Goal: Information Seeking & Learning: Check status

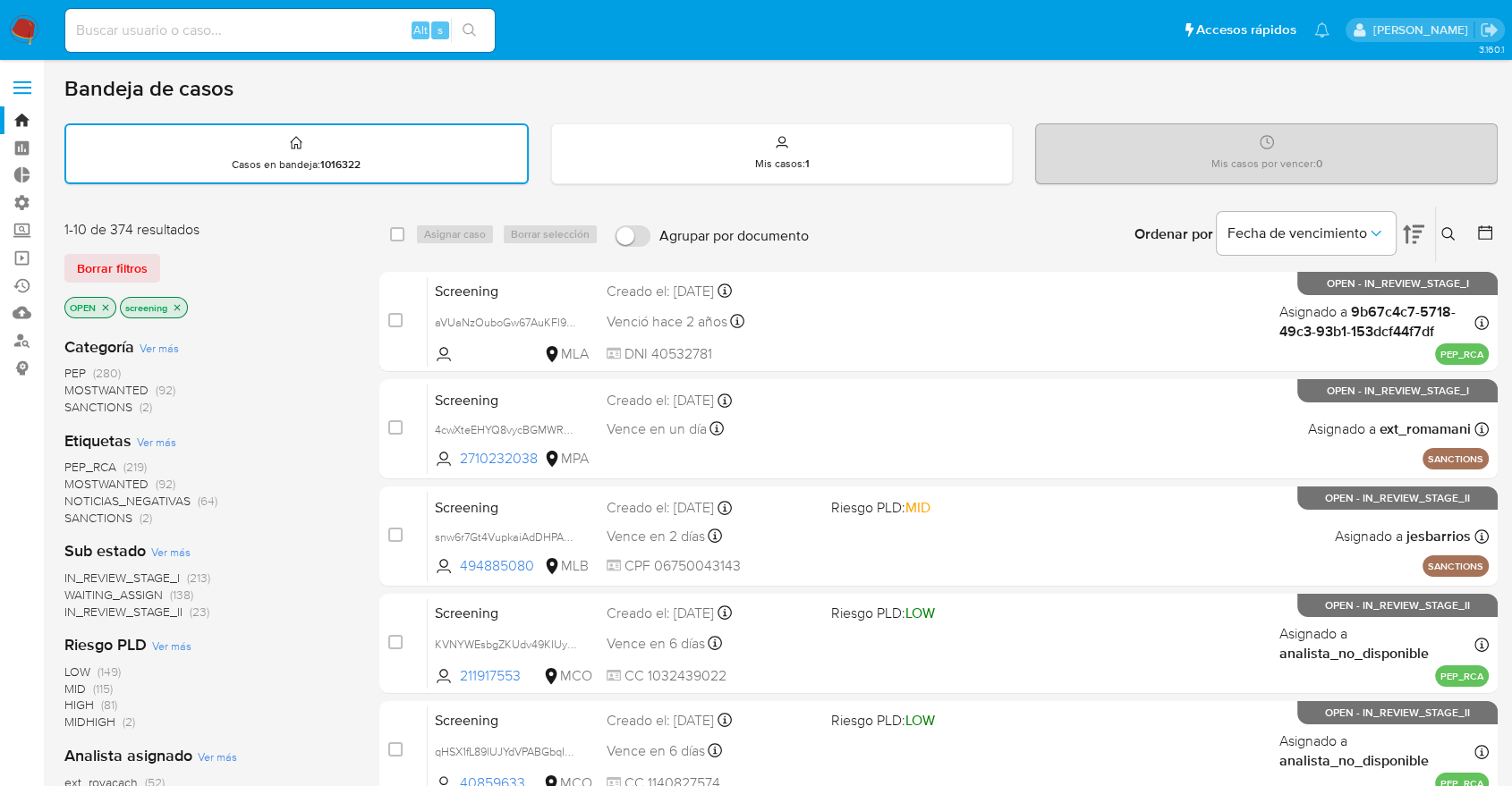
click at [173, 249] on div "1-10 de 374 resultados Borrar filtros OPEN screening" at bounding box center [208, 271] width 287 height 102
click at [167, 257] on div "Borrar filtros" at bounding box center [208, 268] width 287 height 29
click at [1454, 87] on div "Bandeja de casos" at bounding box center [781, 89] width 1433 height 27
click at [165, 258] on div "Borrar filtros" at bounding box center [208, 268] width 287 height 29
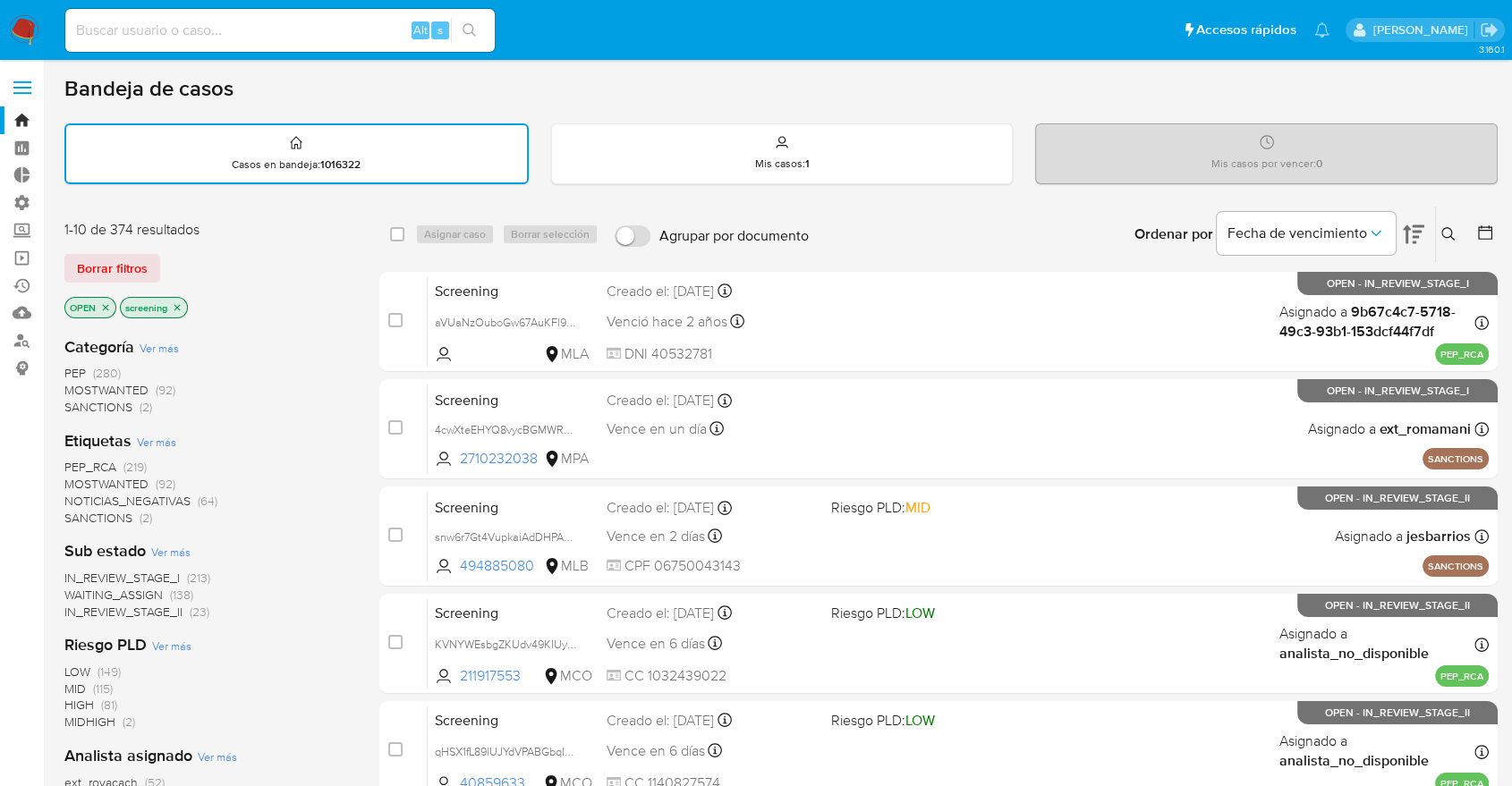
click at [81, 516] on span "SANCTIONS" at bounding box center [98, 518] width 68 height 18
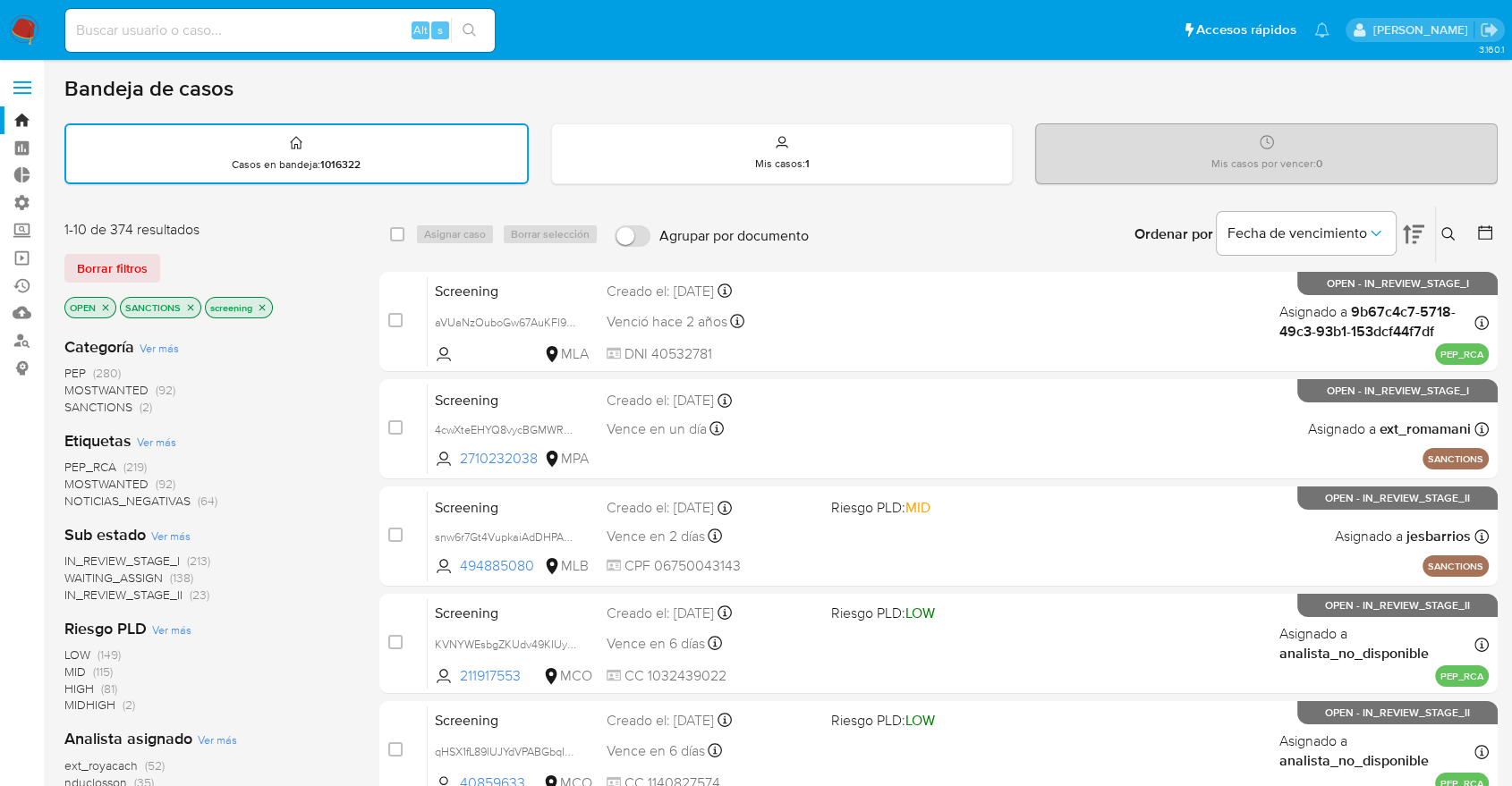
click at [33, 15] on img at bounding box center [24, 31] width 31 height 31
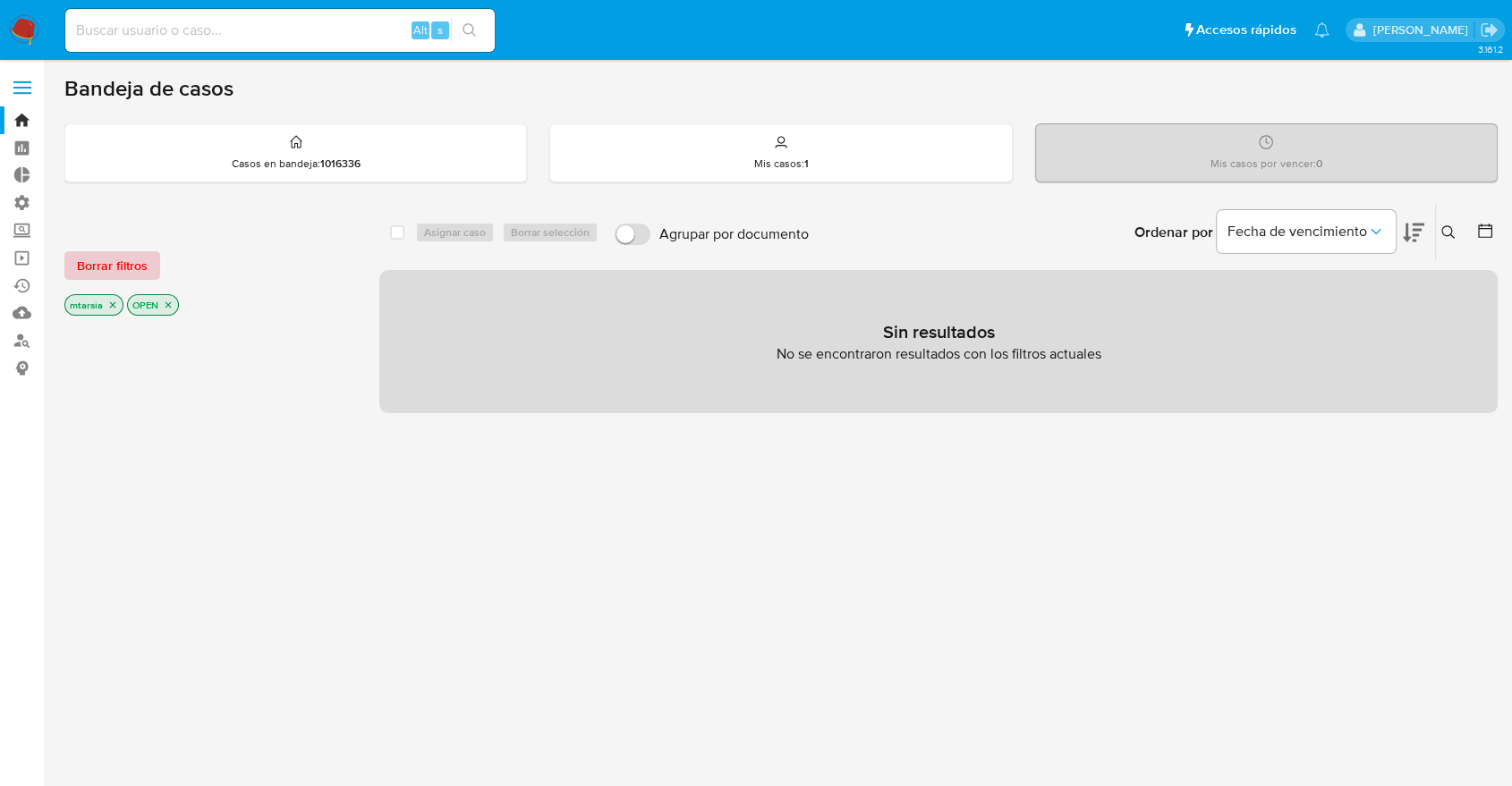
click at [148, 265] on button "Borrar filtros" at bounding box center [112, 266] width 96 height 29
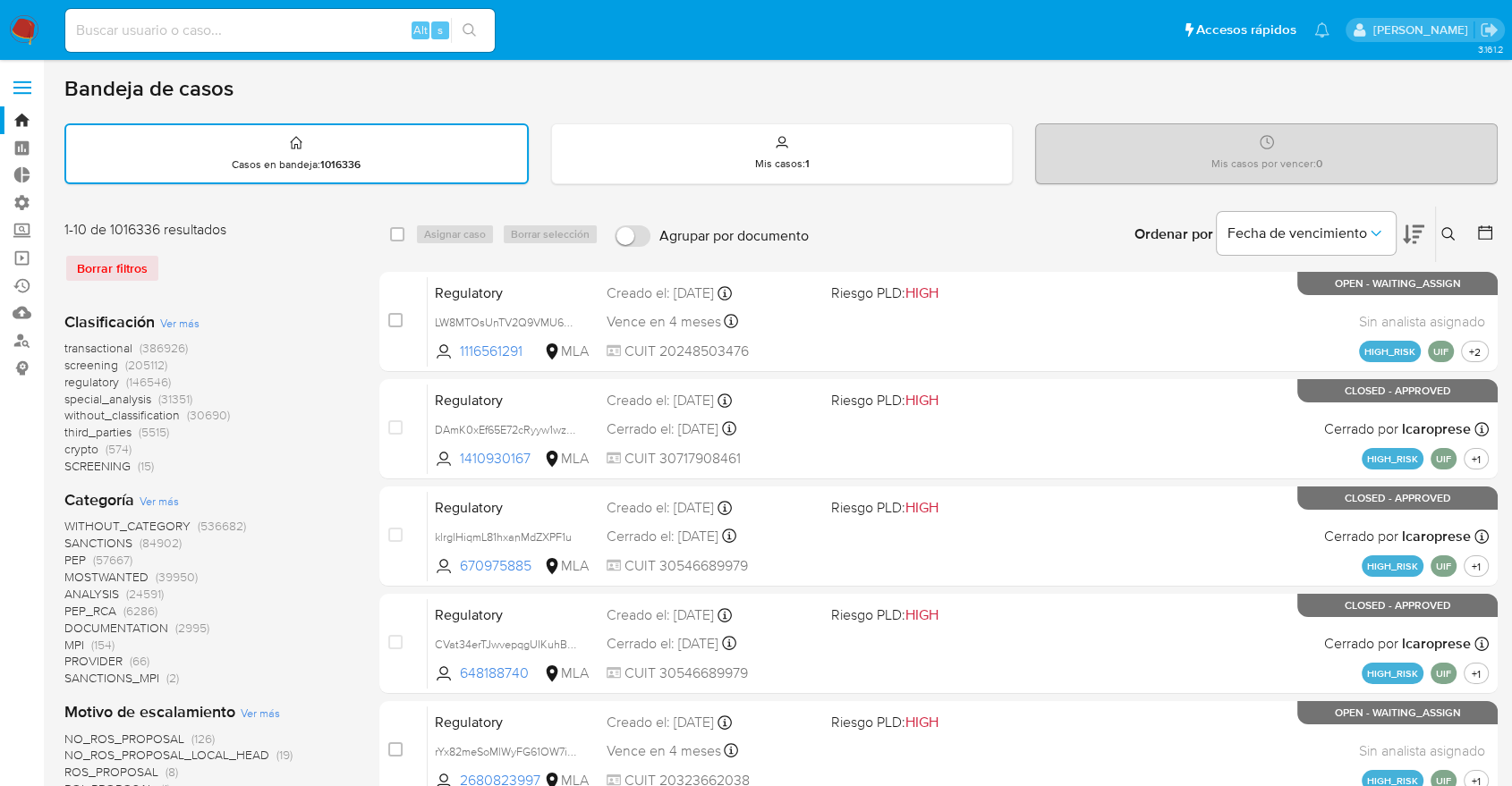
click at [1408, 220] on button at bounding box center [1414, 234] width 22 height 55
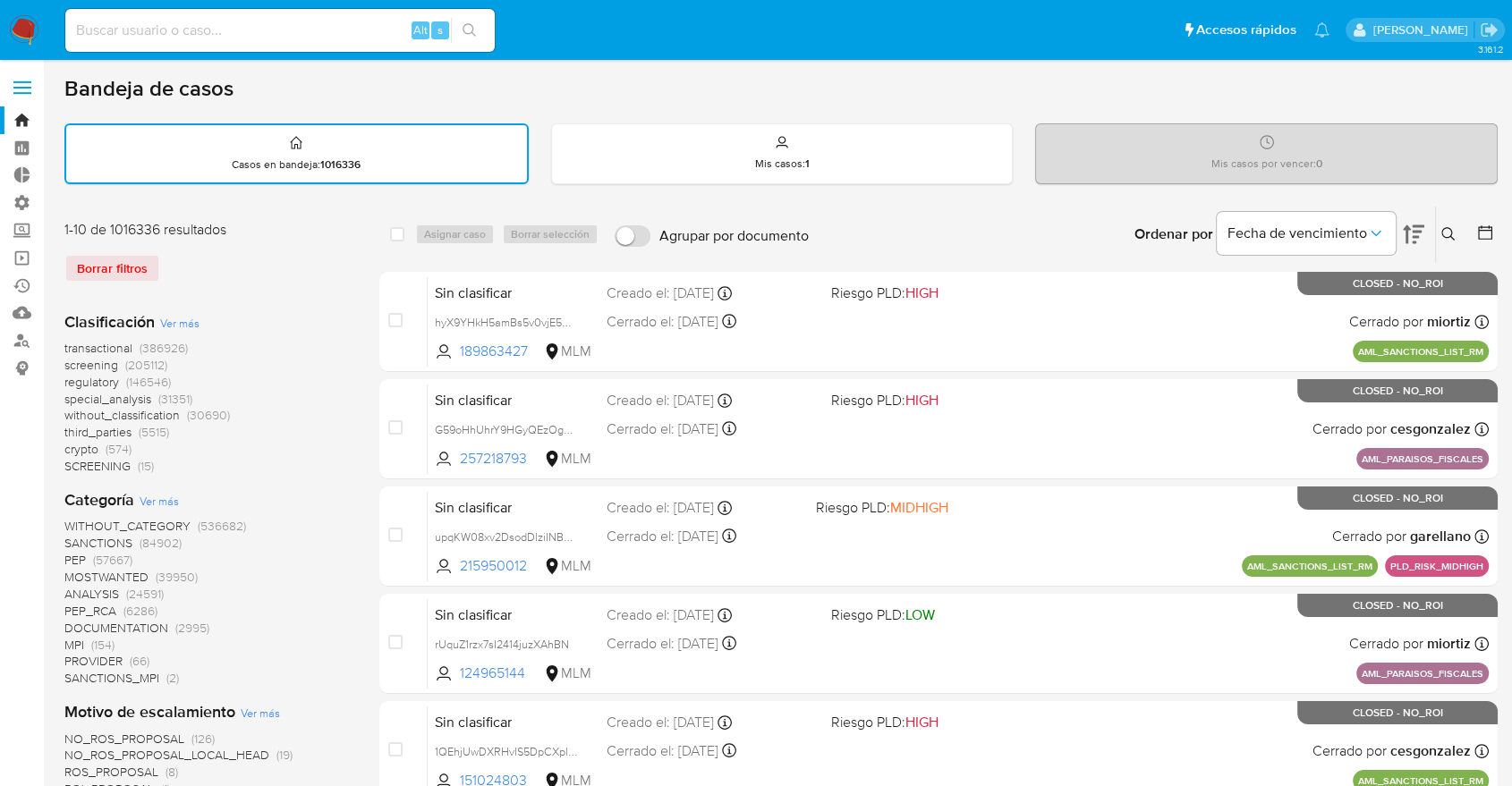
click at [68, 362] on span "screening" at bounding box center [91, 365] width 54 height 18
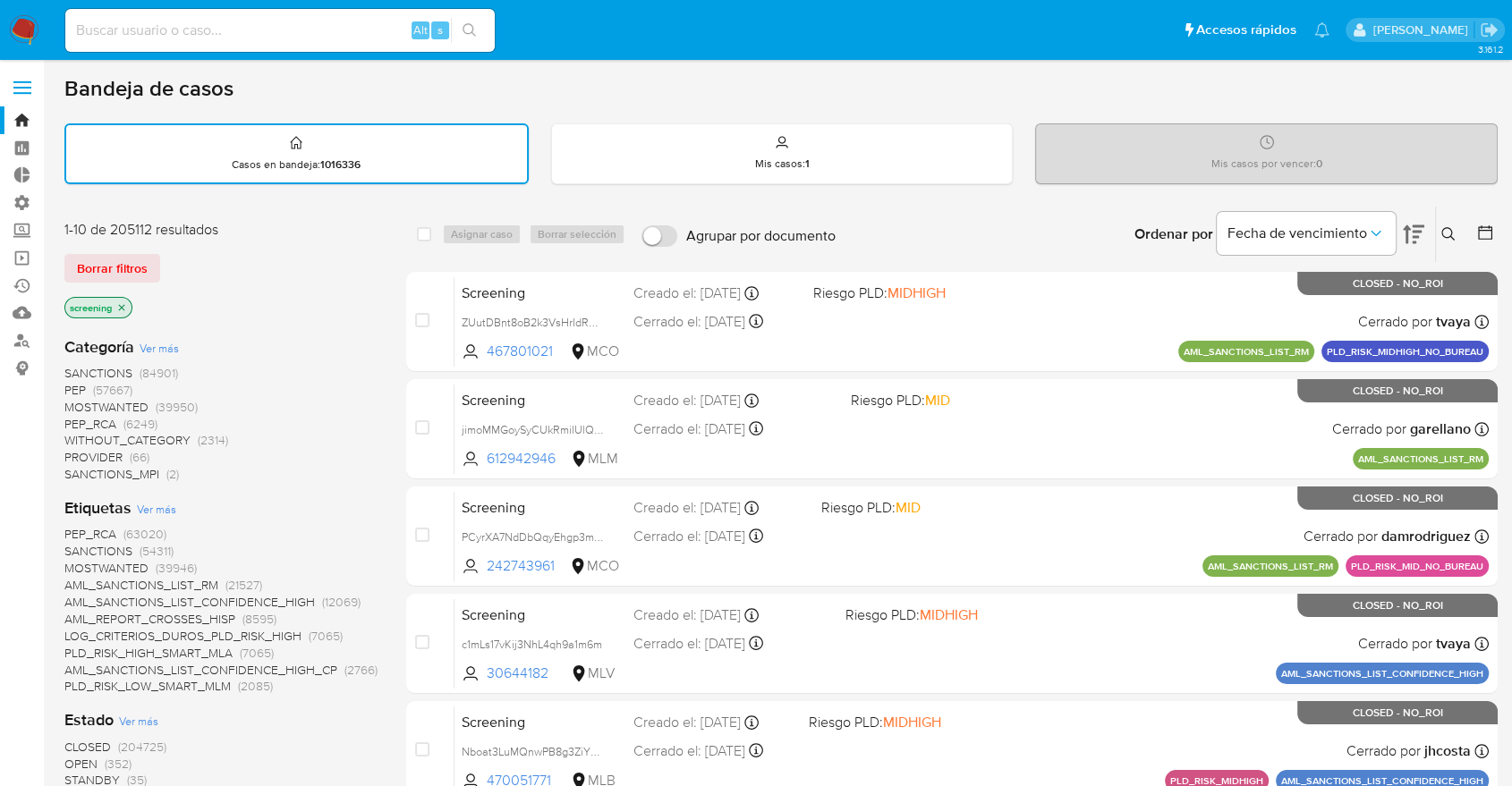
click at [78, 759] on span "OPEN" at bounding box center [81, 764] width 34 height 18
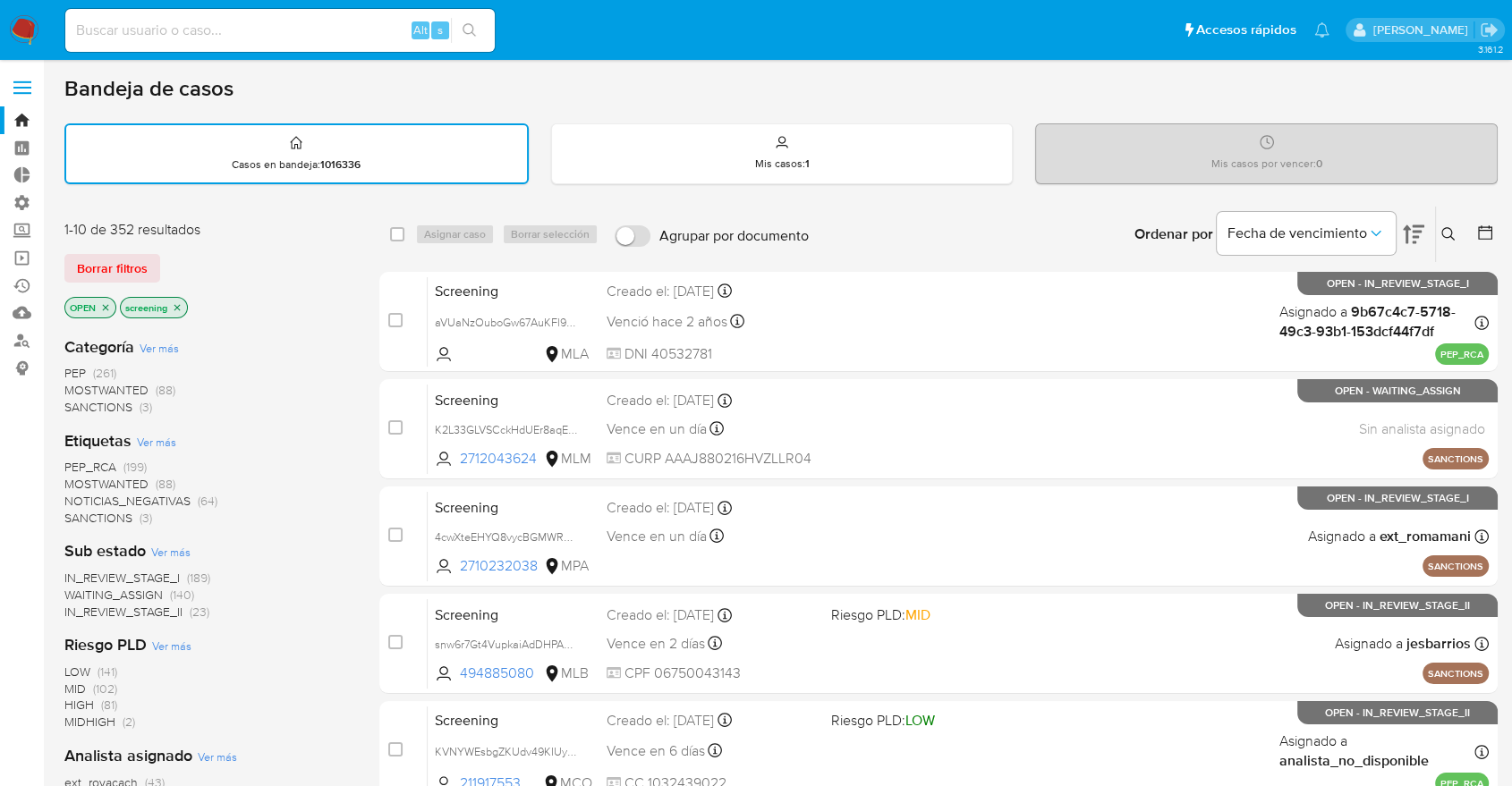
click at [82, 509] on span "SANCTIONS" at bounding box center [98, 518] width 68 height 18
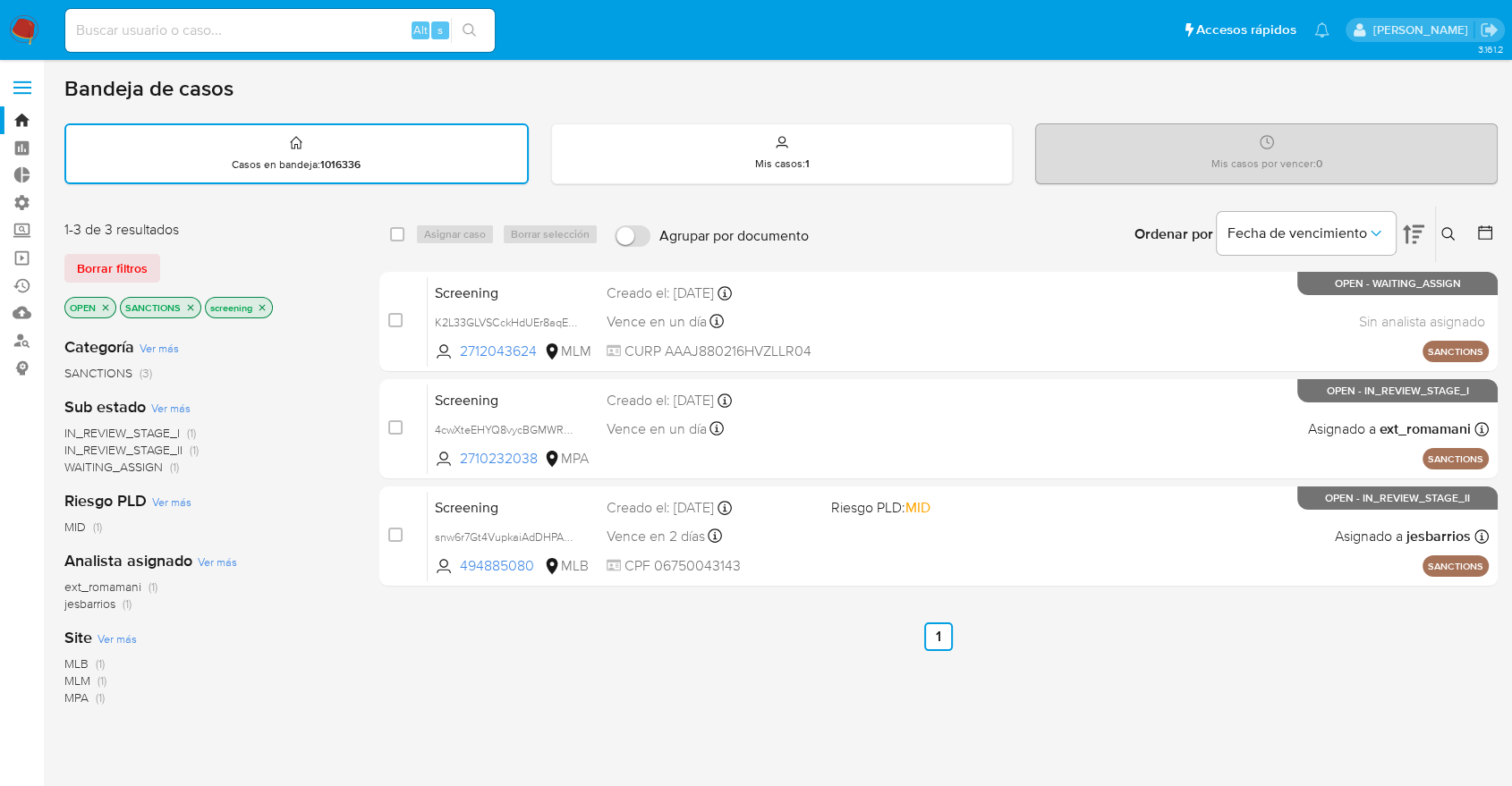
drag, startPoint x: 630, startPoint y: 206, endPoint x: 327, endPoint y: 293, distance: 315.2
click at [327, 293] on div "1-3 de 3 resultados Borrar filtros OPEN SANCTIONS screening Categoría Ver más S…" at bounding box center [781, 611] width 1433 height 810
click at [335, 224] on div "1-3 de 3 resultados" at bounding box center [208, 230] width 287 height 20
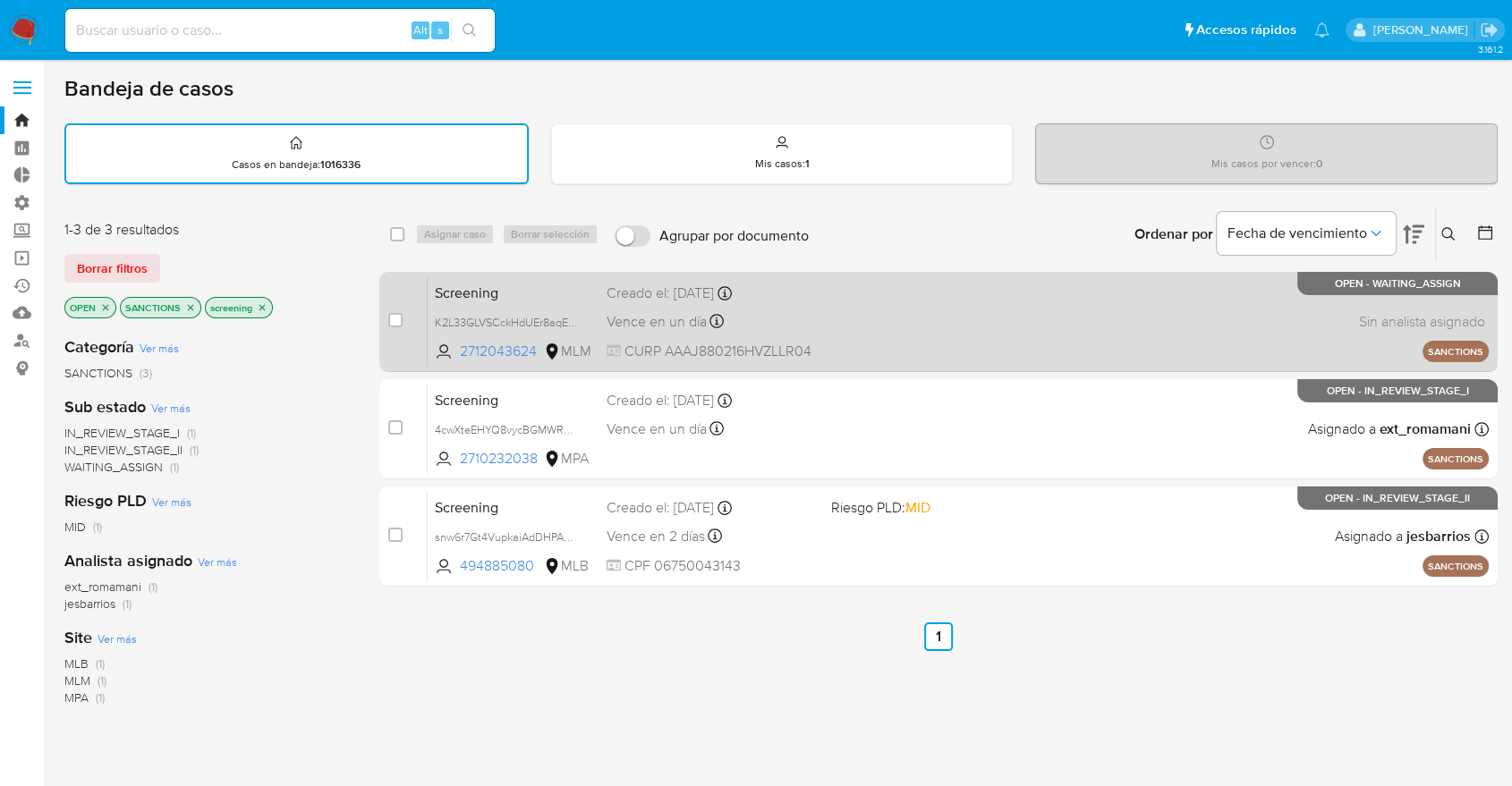
click at [514, 286] on span "Screening" at bounding box center [513, 292] width 158 height 24
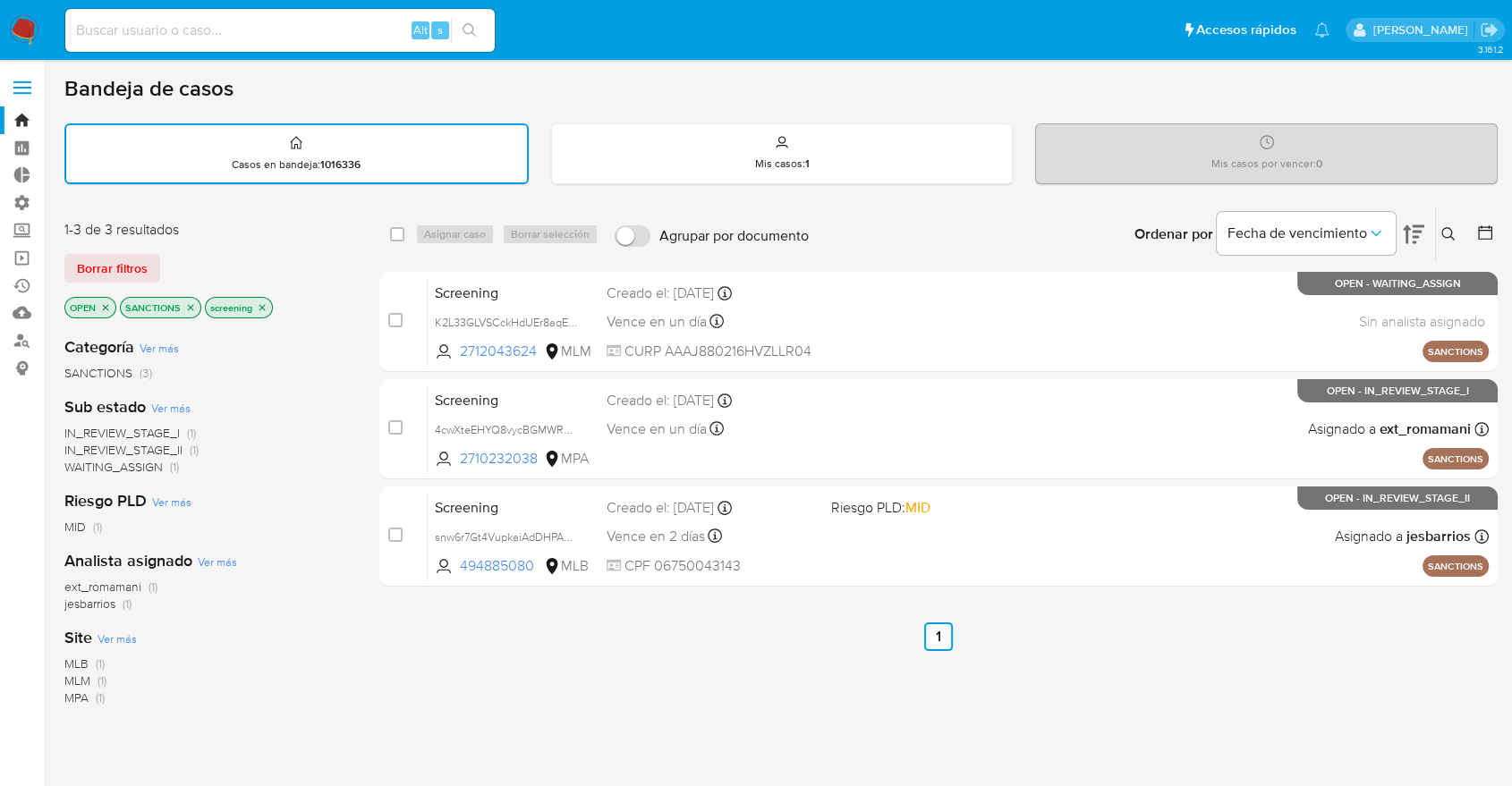
click at [190, 302] on icon "close-filter" at bounding box center [190, 307] width 11 height 11
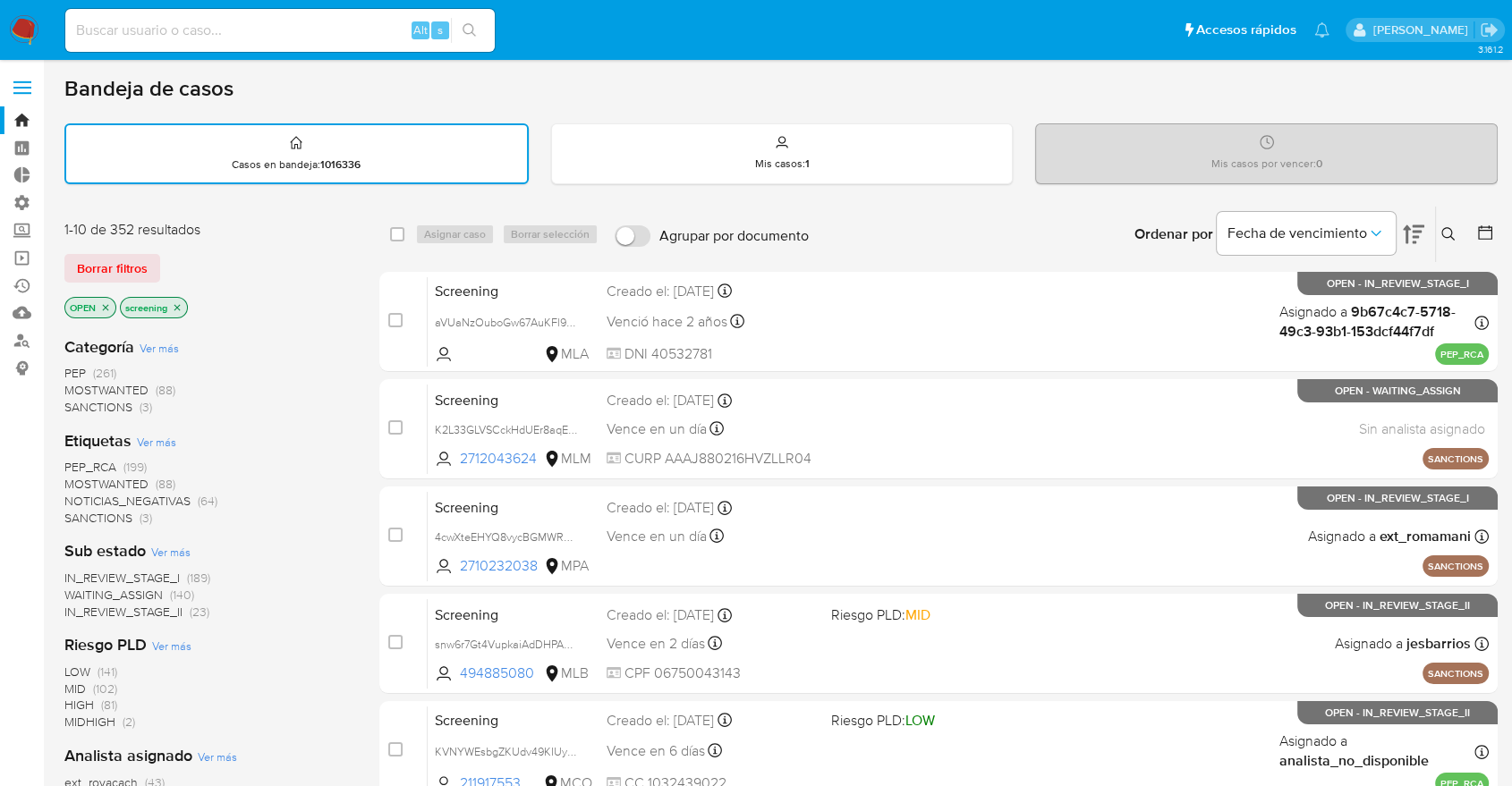
click at [75, 480] on span "MOSTWANTED" at bounding box center [106, 484] width 84 height 18
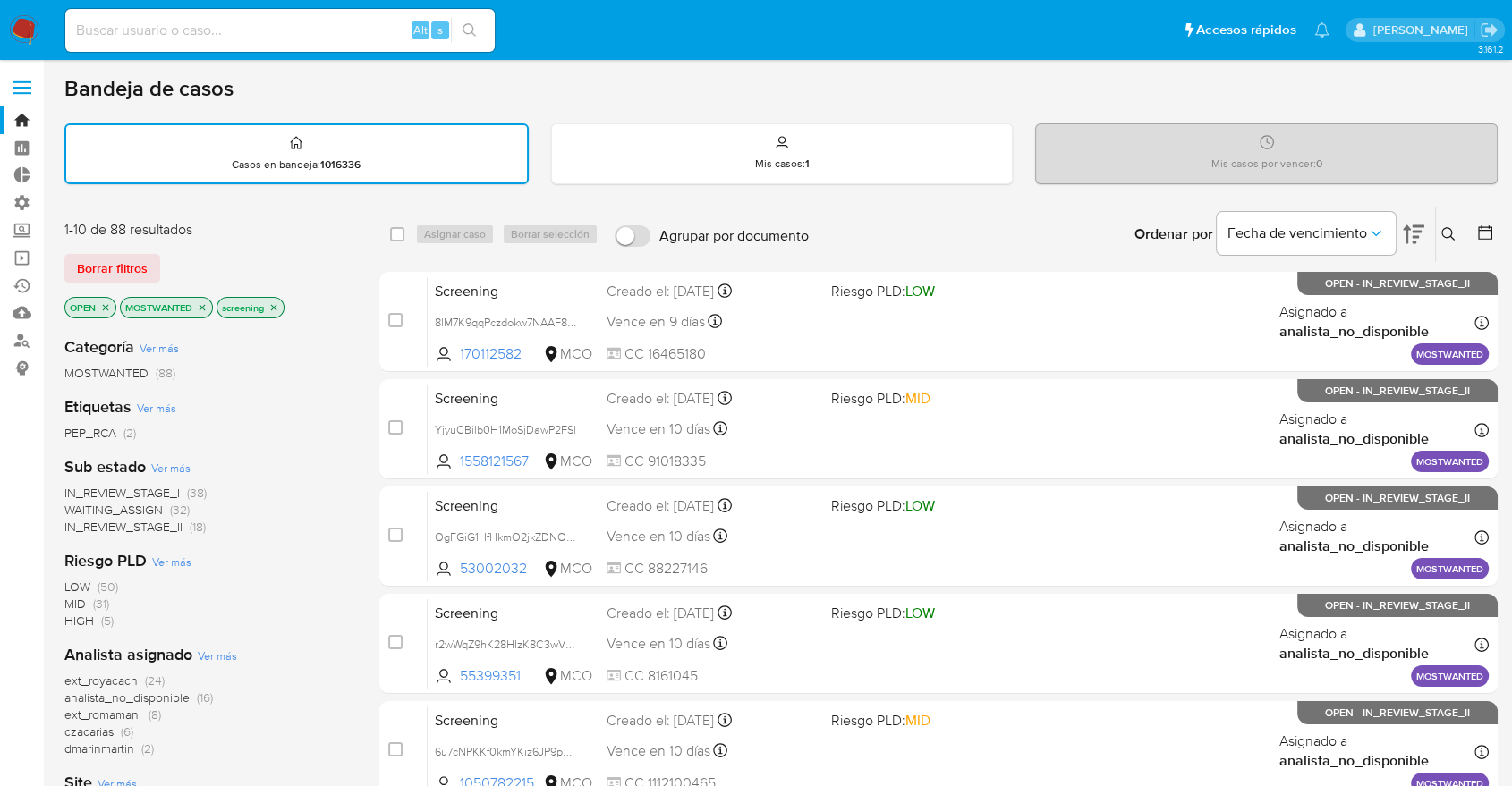
click at [202, 305] on icon "close-filter" at bounding box center [202, 307] width 11 height 11
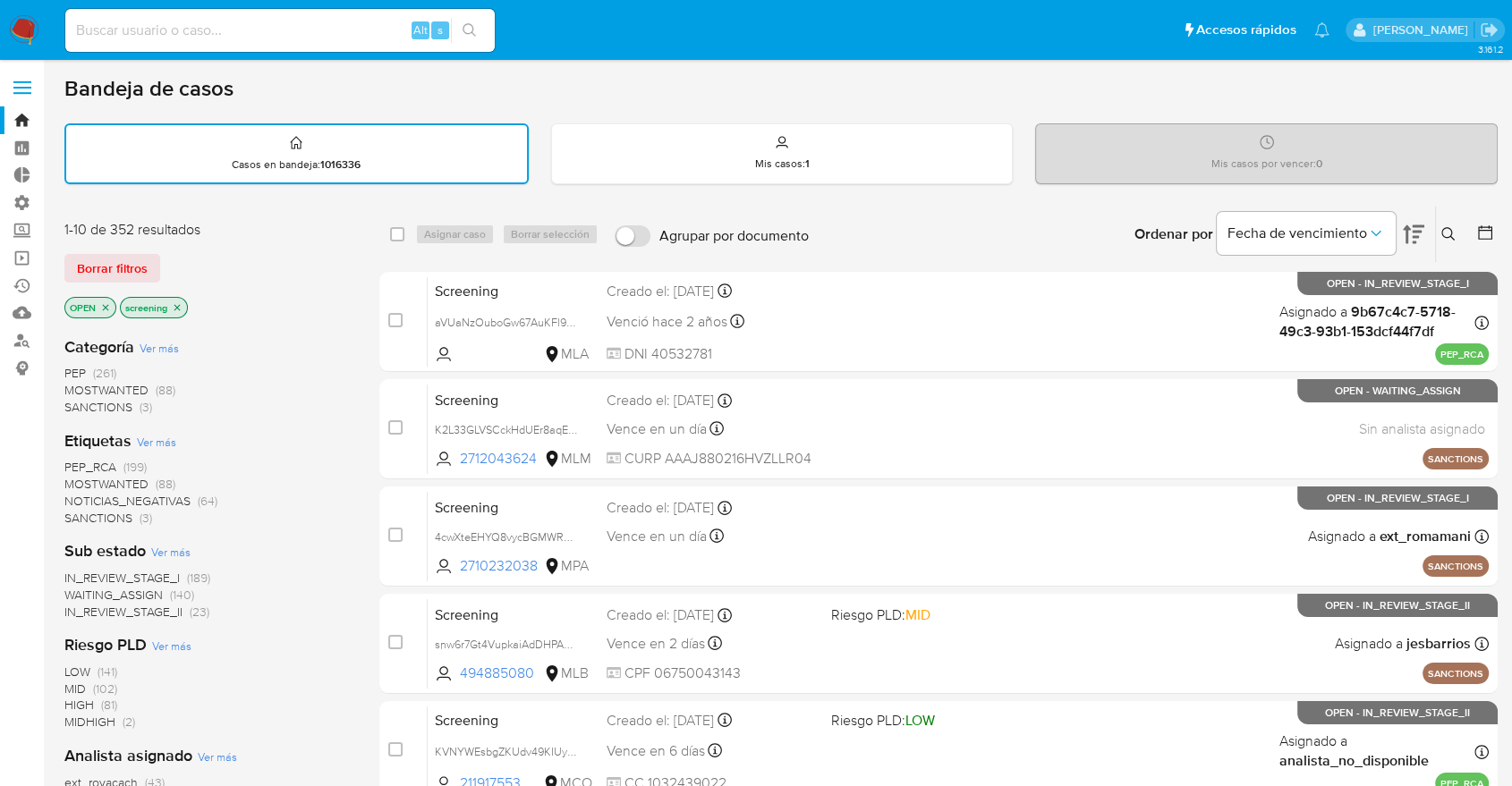
click at [71, 461] on span "PEP_RCA" at bounding box center [90, 467] width 52 height 18
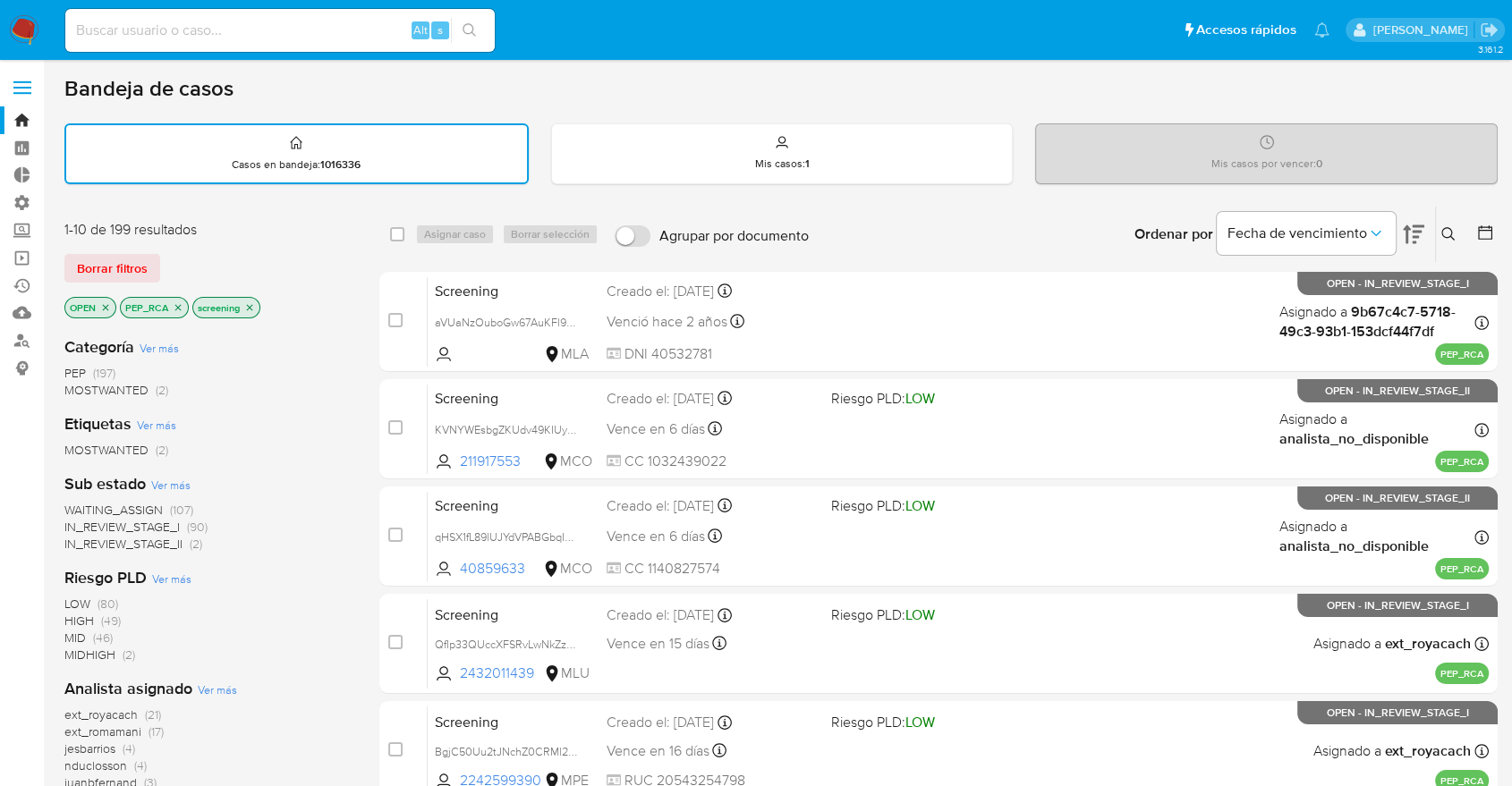
click at [193, 270] on div "Borrar filtros" at bounding box center [208, 268] width 287 height 29
click at [179, 302] on icon "close-filter" at bounding box center [178, 307] width 11 height 11
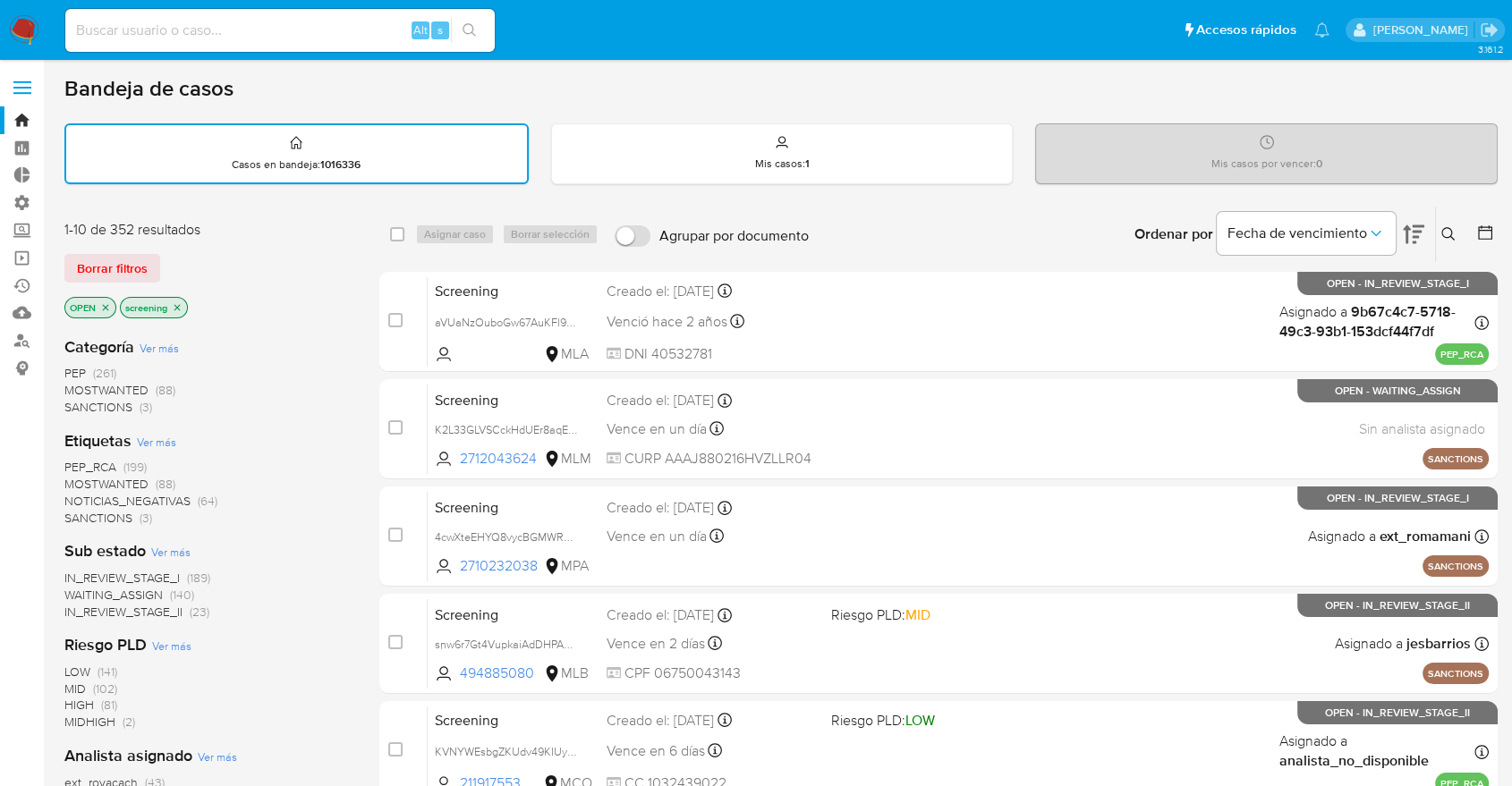
click at [171, 260] on div "Borrar filtros" at bounding box center [208, 268] width 287 height 29
click at [1044, 32] on ul "Pausado Ver notificaciones Alt s Accesos rápidos Presiona las siguientes teclas…" at bounding box center [697, 29] width 1283 height 44
click at [1070, 28] on ul "Pausado Ver notificaciones Alt s Accesos rápidos Presiona las siguientes teclas…" at bounding box center [697, 29] width 1283 height 44
click at [177, 263] on div "Borrar filtros" at bounding box center [208, 268] width 287 height 29
click at [178, 257] on div "Borrar filtros" at bounding box center [208, 268] width 287 height 29
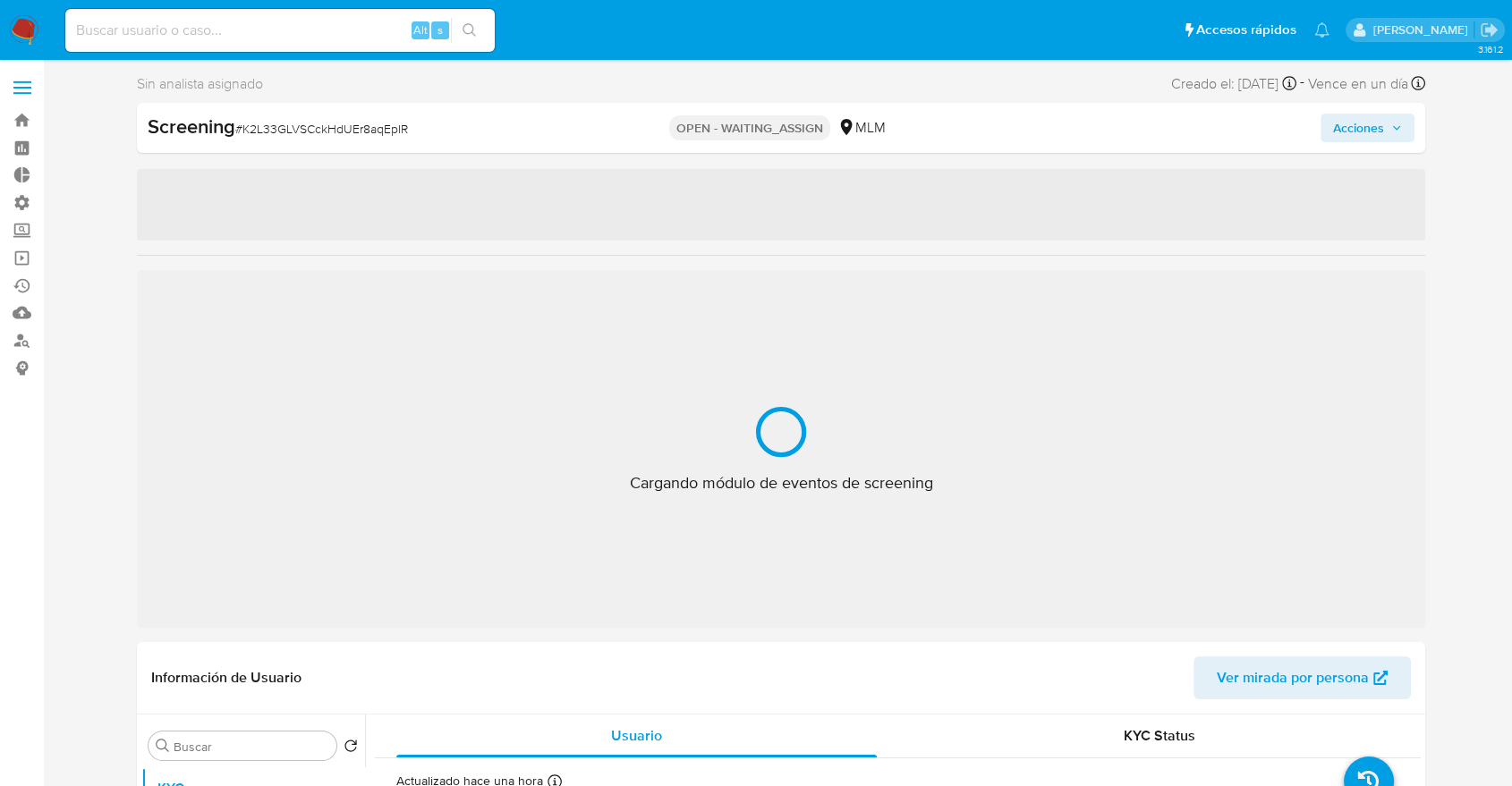
select select "10"
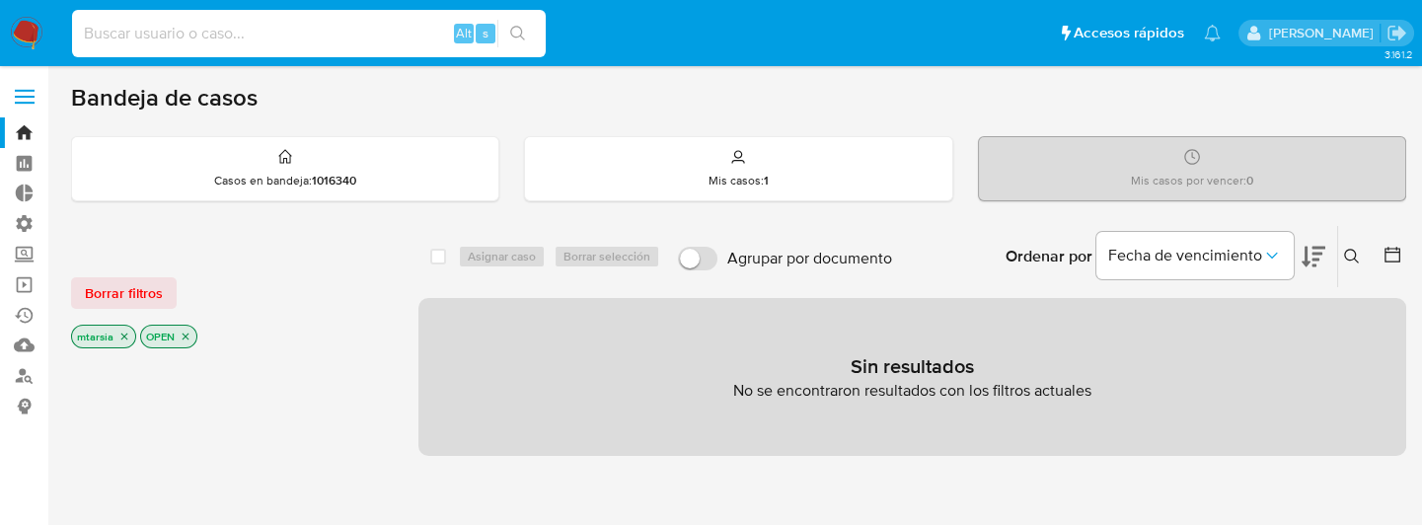
click at [371, 30] on input at bounding box center [309, 34] width 474 height 26
paste input "1444811998"
type input "1444811998"
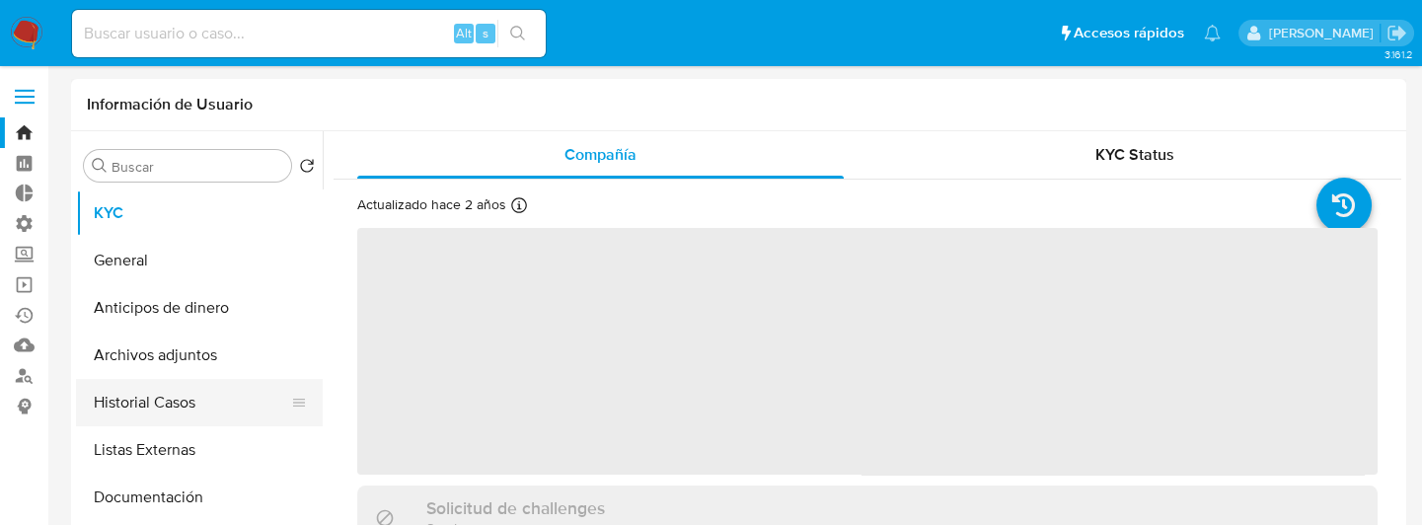
select select "10"
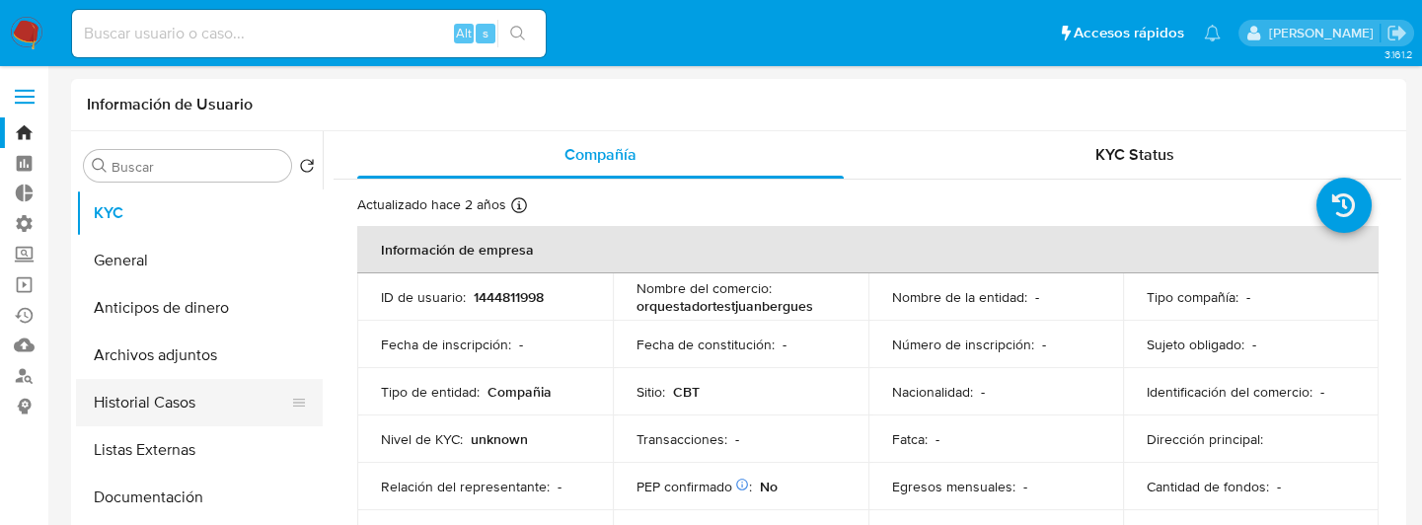
click at [236, 391] on button "Historial Casos" at bounding box center [191, 402] width 231 height 47
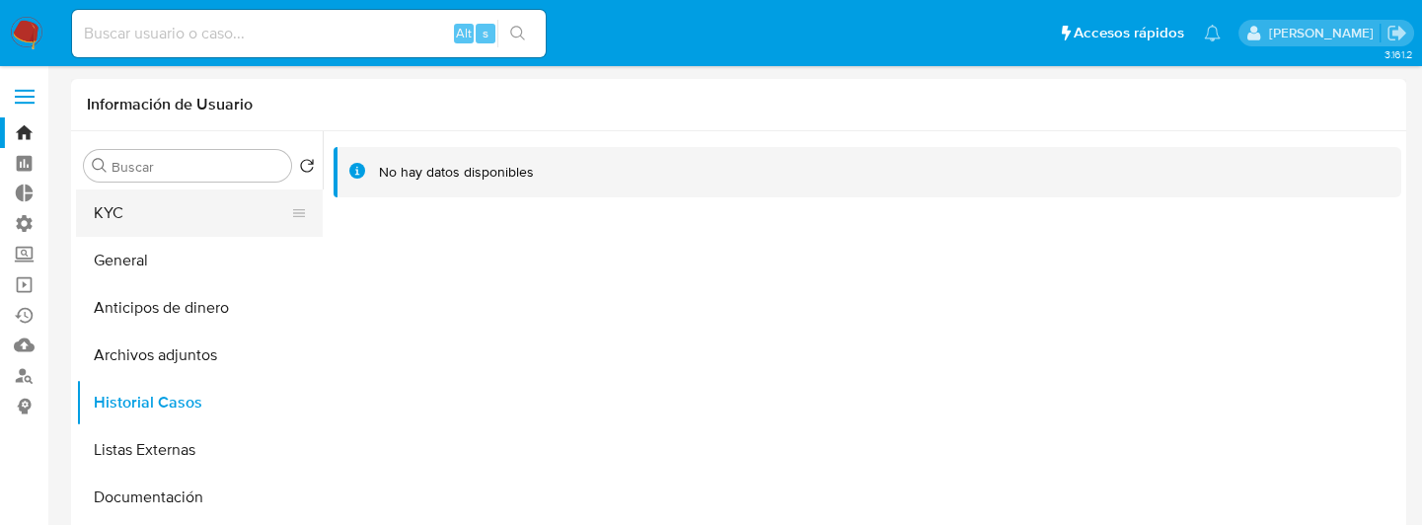
click at [222, 224] on button "KYC" at bounding box center [191, 212] width 231 height 47
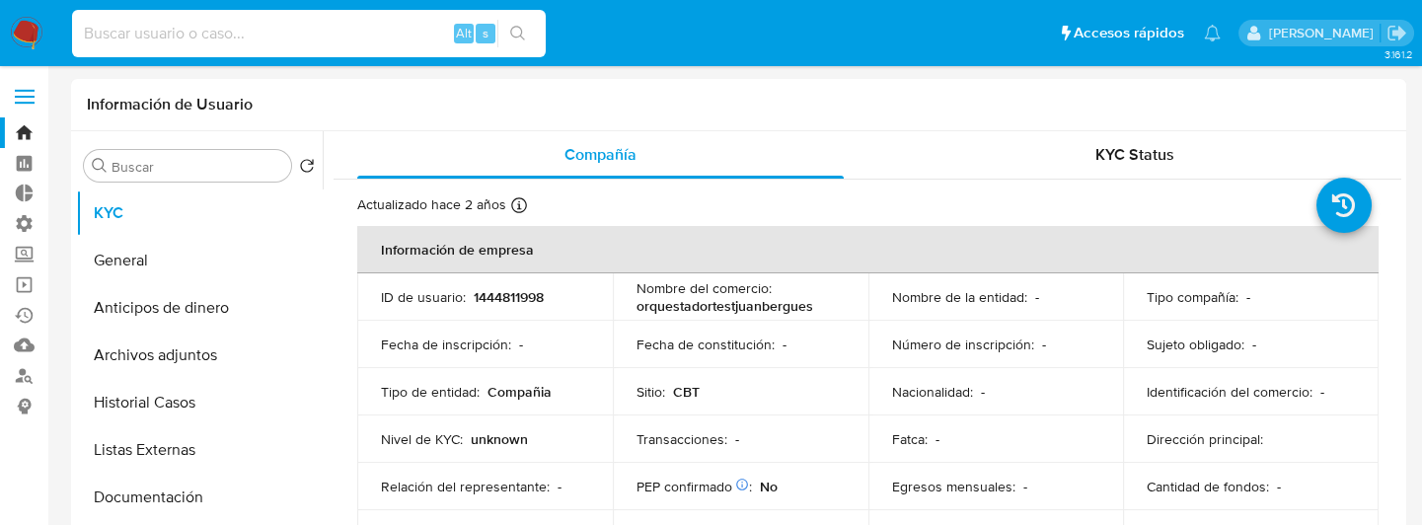
paste input "2670902728"
click at [333, 36] on input at bounding box center [309, 34] width 474 height 26
type input "2670902728"
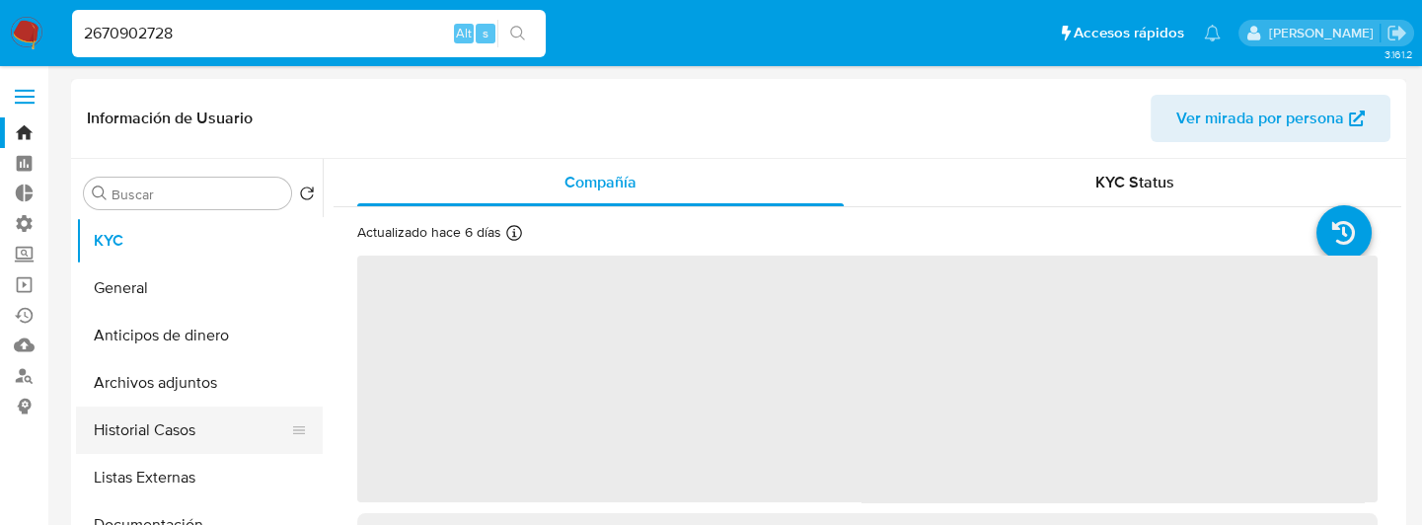
click at [219, 433] on button "Historial Casos" at bounding box center [191, 429] width 231 height 47
select select "10"
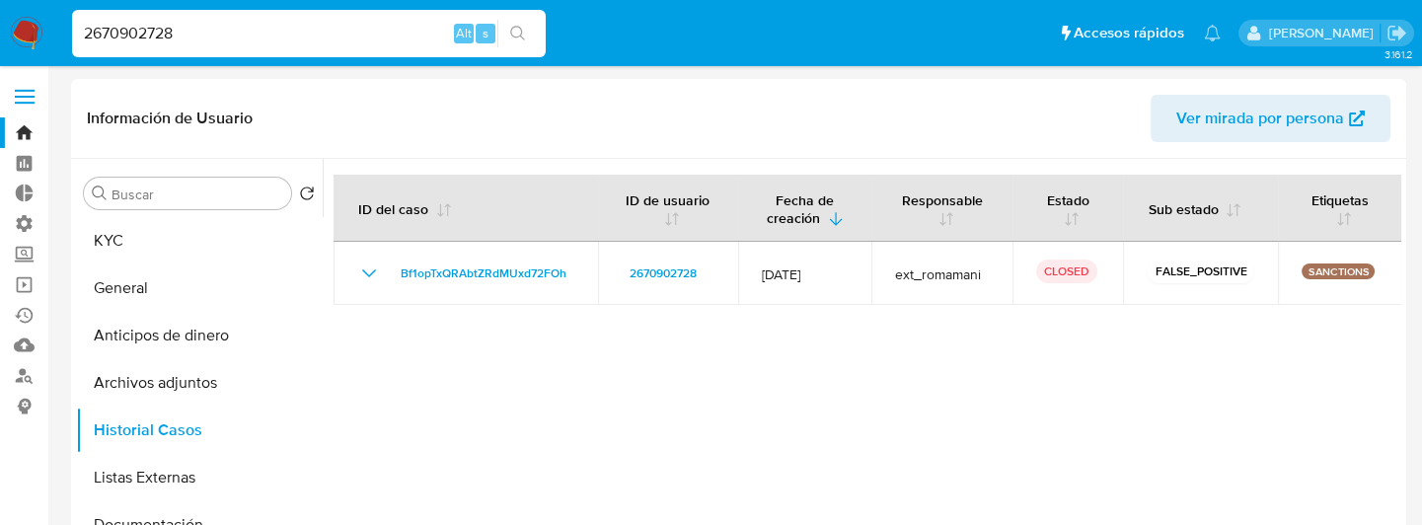
click at [908, 23] on ul "Pausado Ver notificaciones 2670902728 Alt s Accesos rápidos Presiona las siguie…" at bounding box center [646, 32] width 1168 height 49
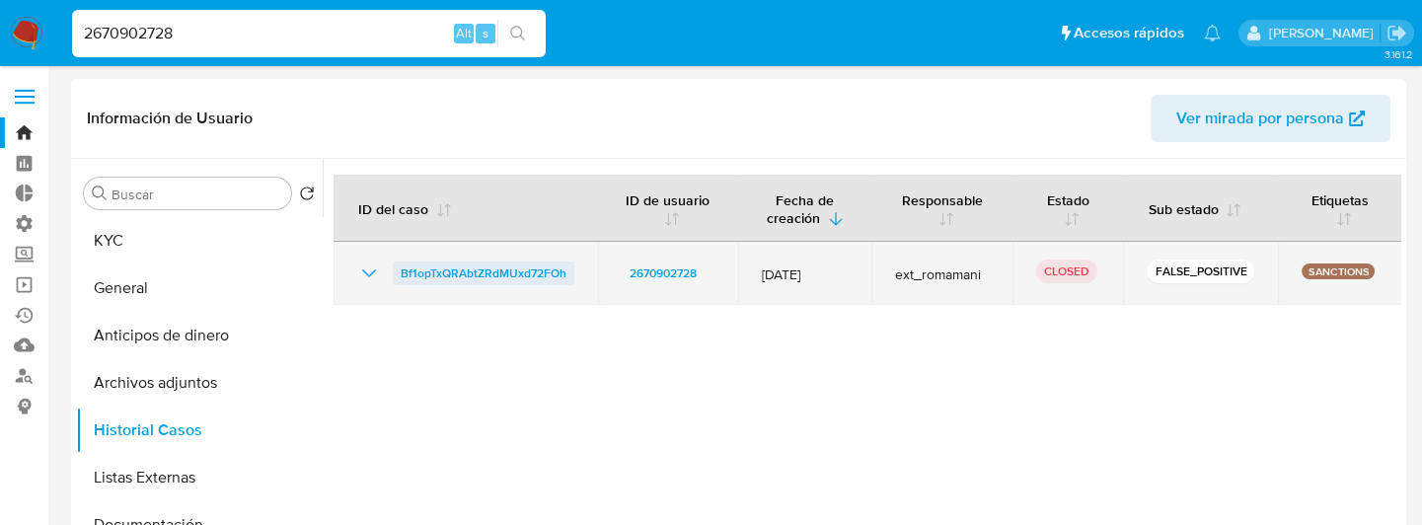
click at [410, 271] on span "Bf1opTxQRAbtZRdMUxd72FOh" at bounding box center [484, 273] width 166 height 24
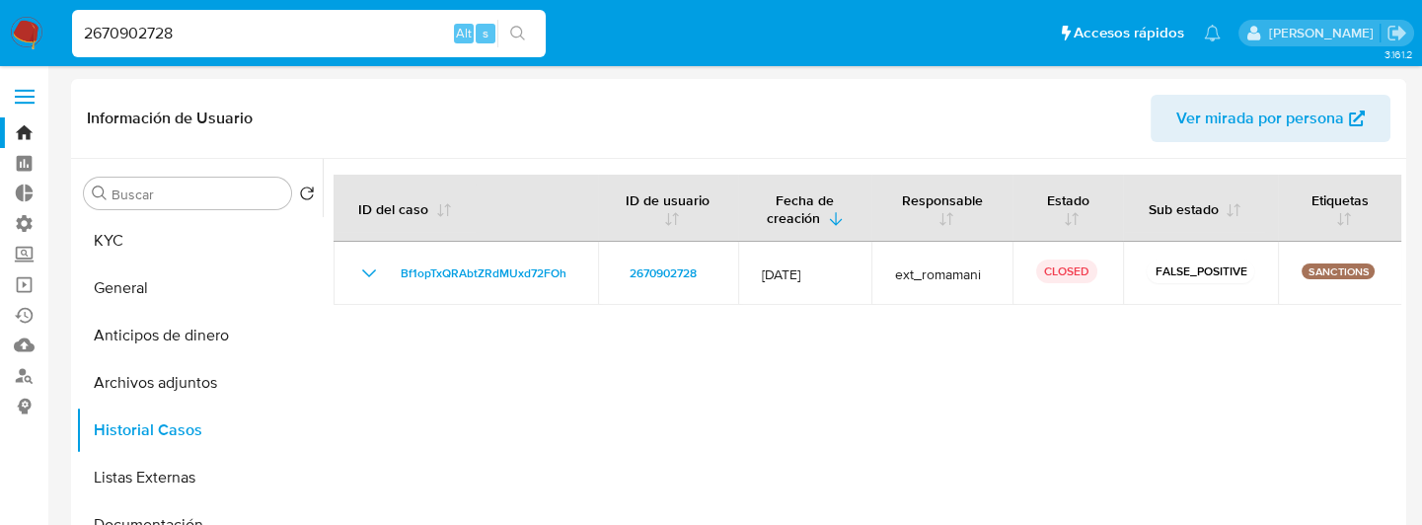
click at [350, 33] on input "2670902728" at bounding box center [309, 34] width 474 height 26
paste input "58516428"
type input "2585164288"
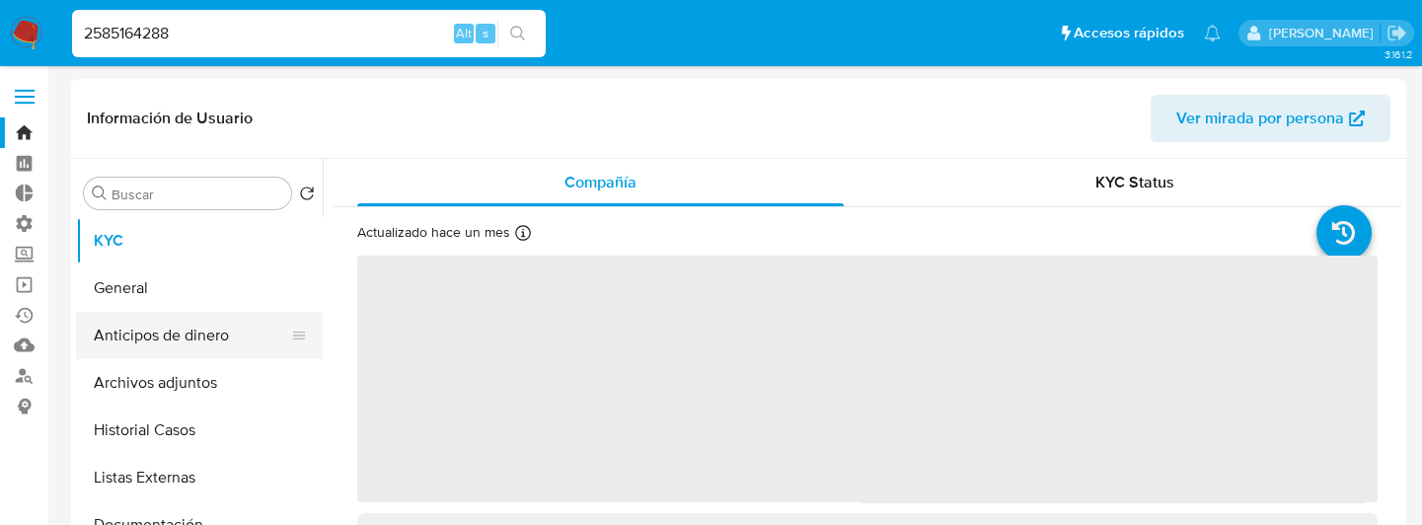
select select "10"
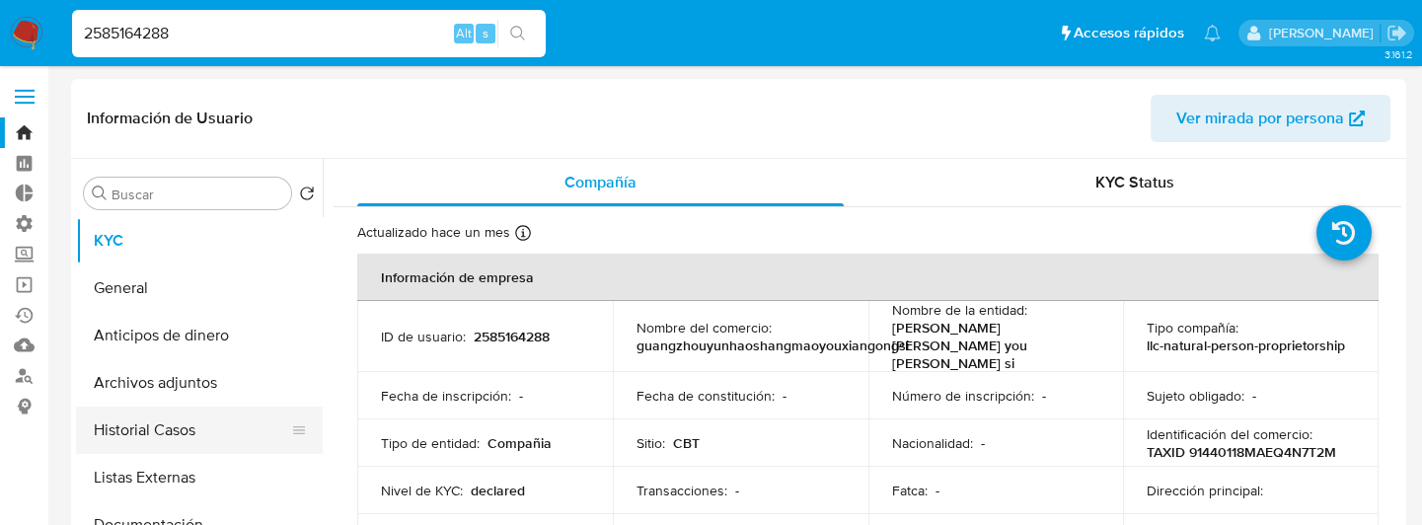
click at [236, 440] on button "Historial Casos" at bounding box center [191, 429] width 231 height 47
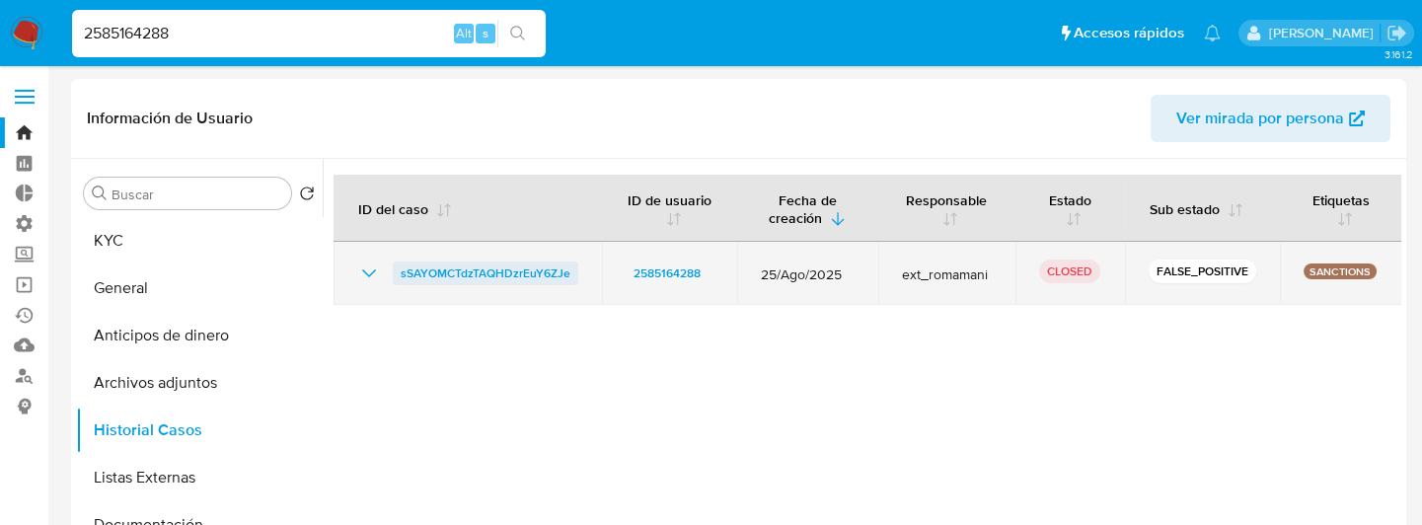
click at [408, 273] on span "sSAYOMCTdzTAQHDzrEuY6ZJe" at bounding box center [486, 273] width 170 height 24
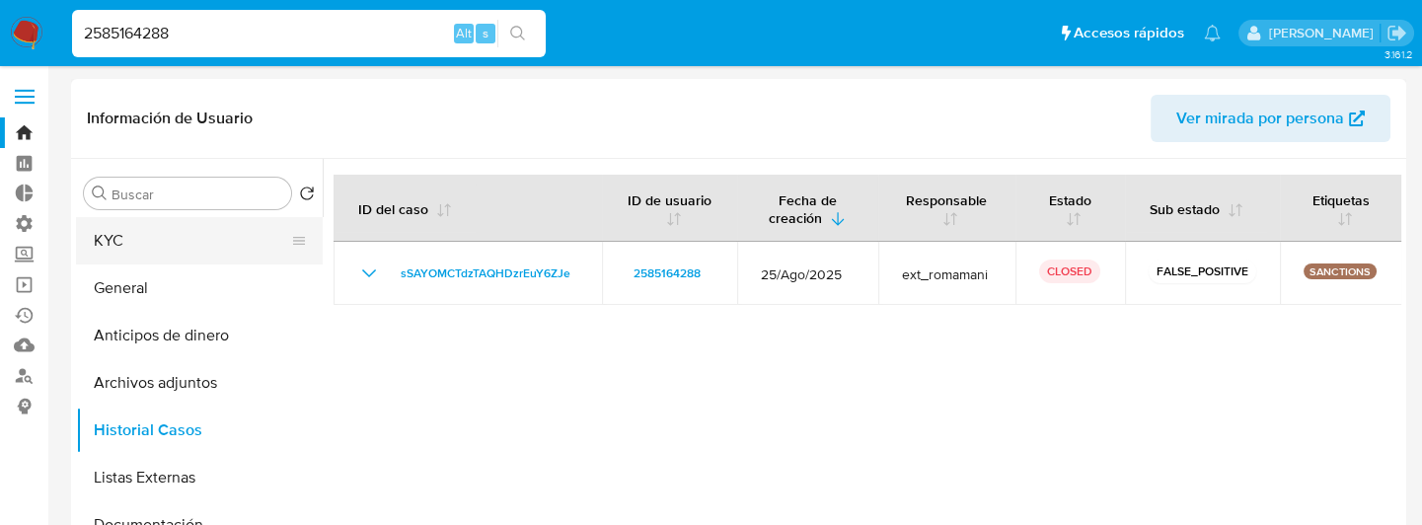
click at [221, 240] on button "KYC" at bounding box center [191, 240] width 231 height 47
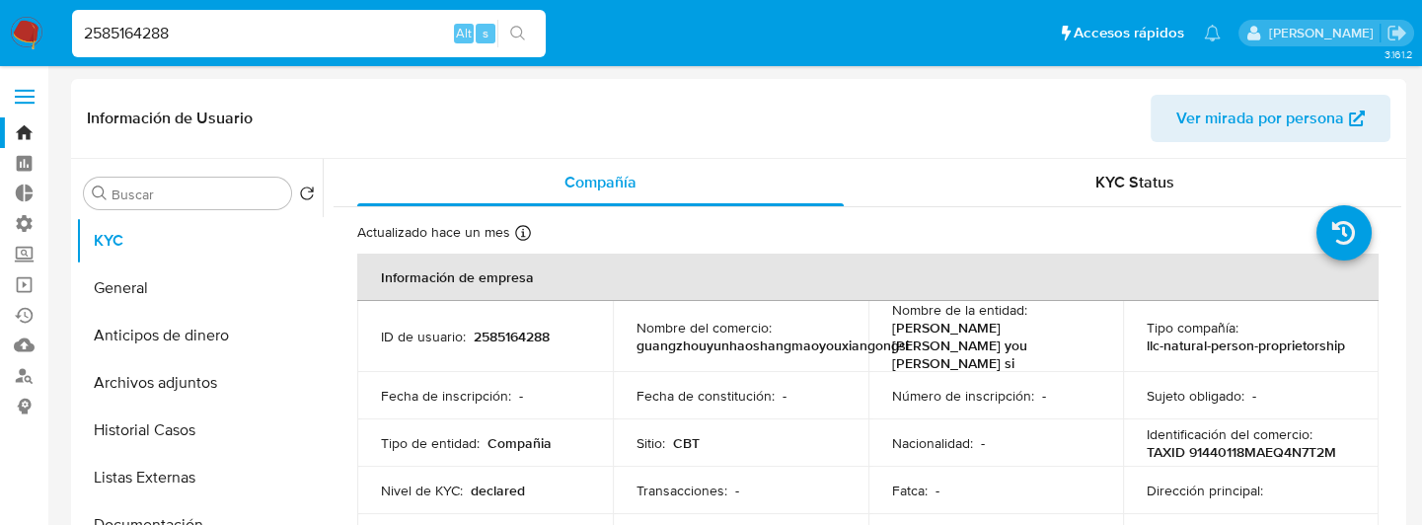
click at [931, 60] on nav "Pausado Ver notificaciones 2585164288 Alt s Accesos rápidos Presiona las siguie…" at bounding box center [711, 33] width 1422 height 66
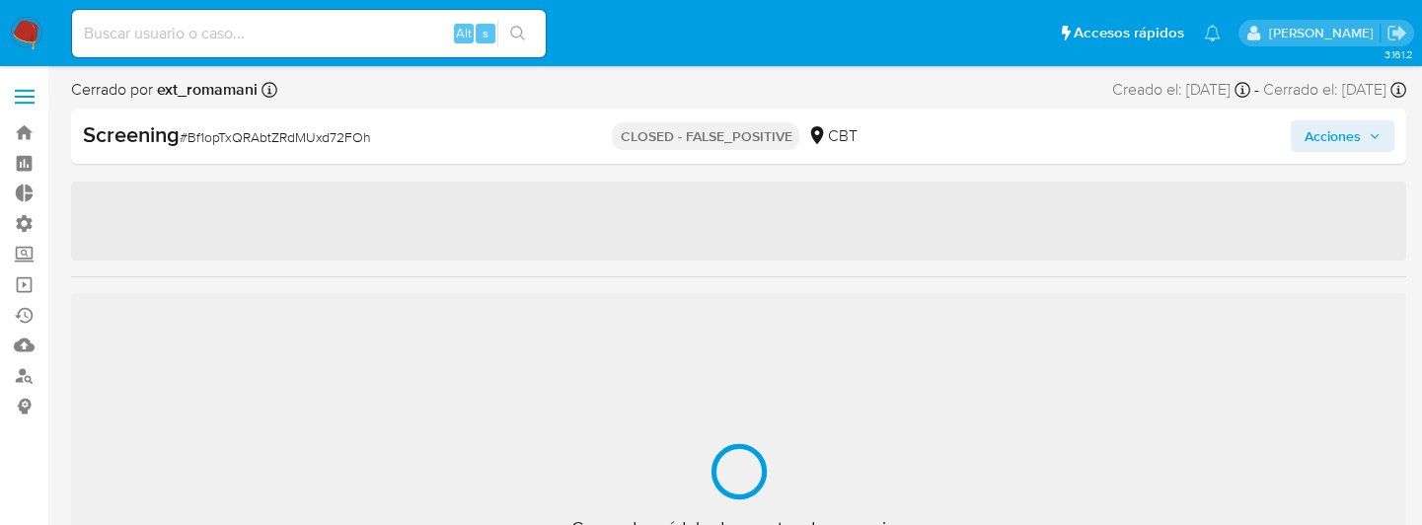
select select "10"
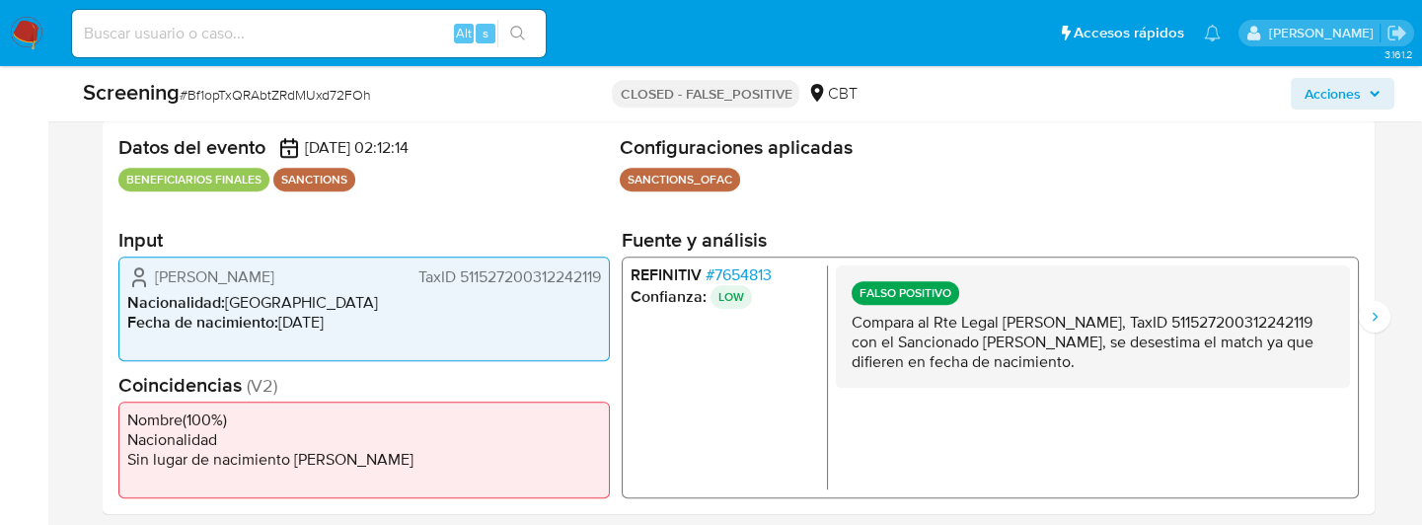
scroll to position [339, 0]
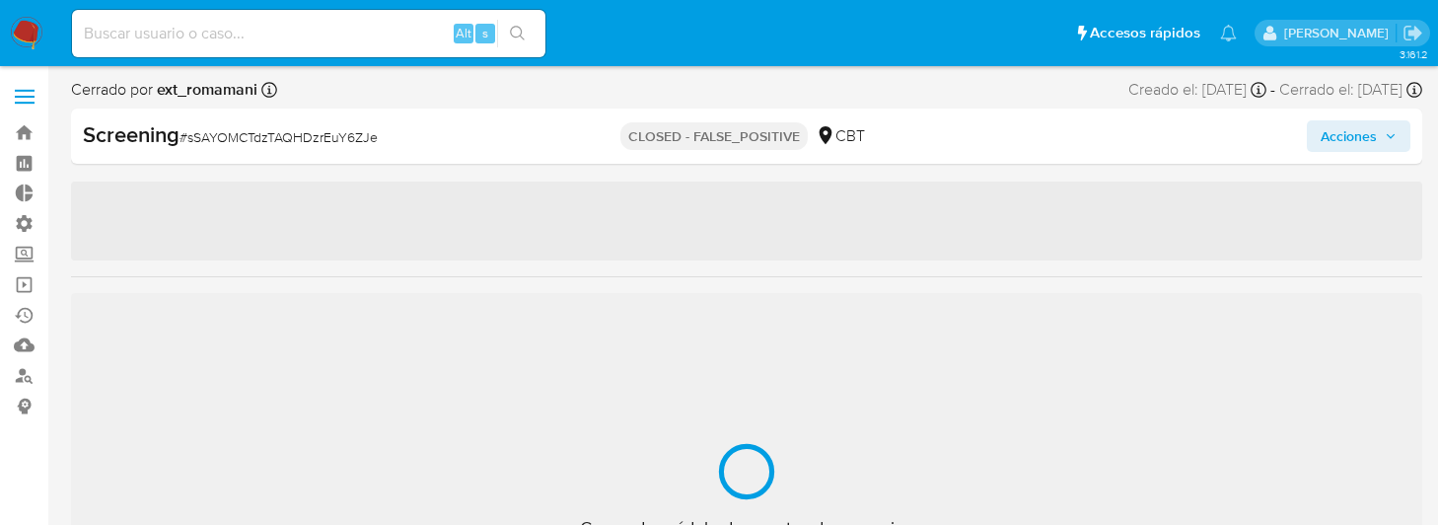
select select "10"
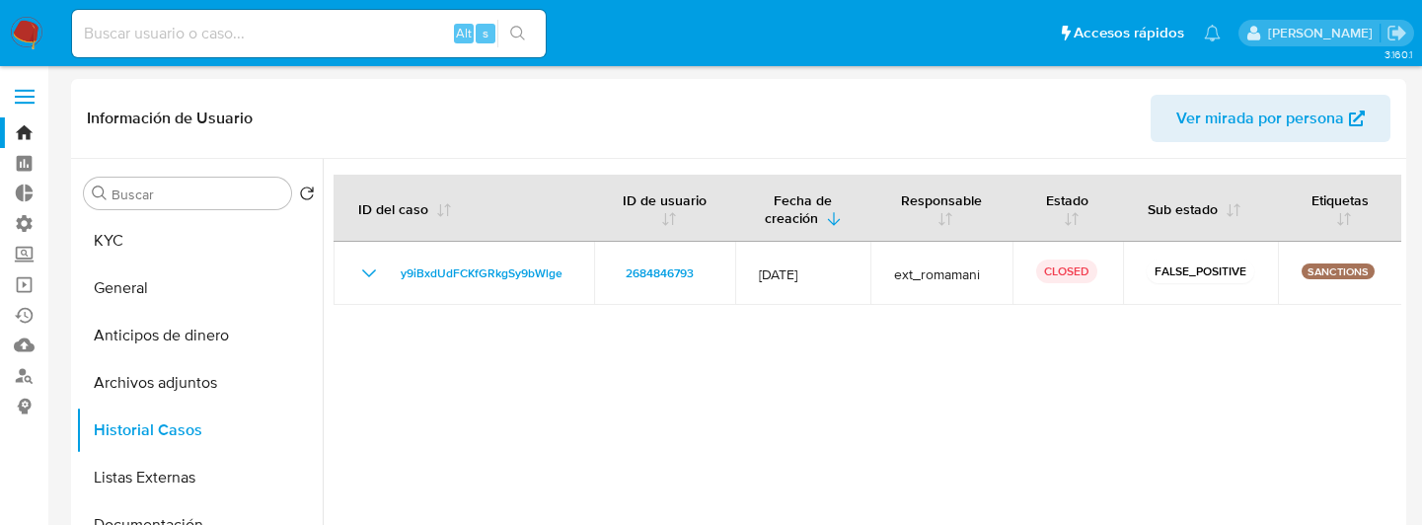
select select "10"
paste input "2585164288"
click at [308, 32] on input "2585164288" at bounding box center [309, 34] width 474 height 26
type input "2585164288"
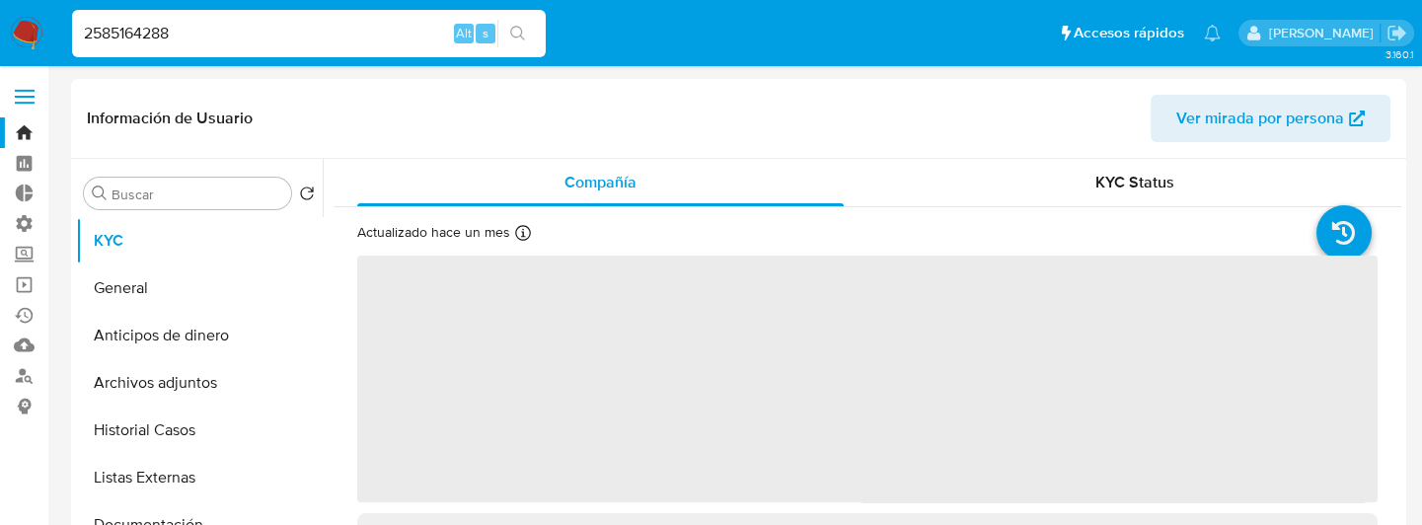
select select "10"
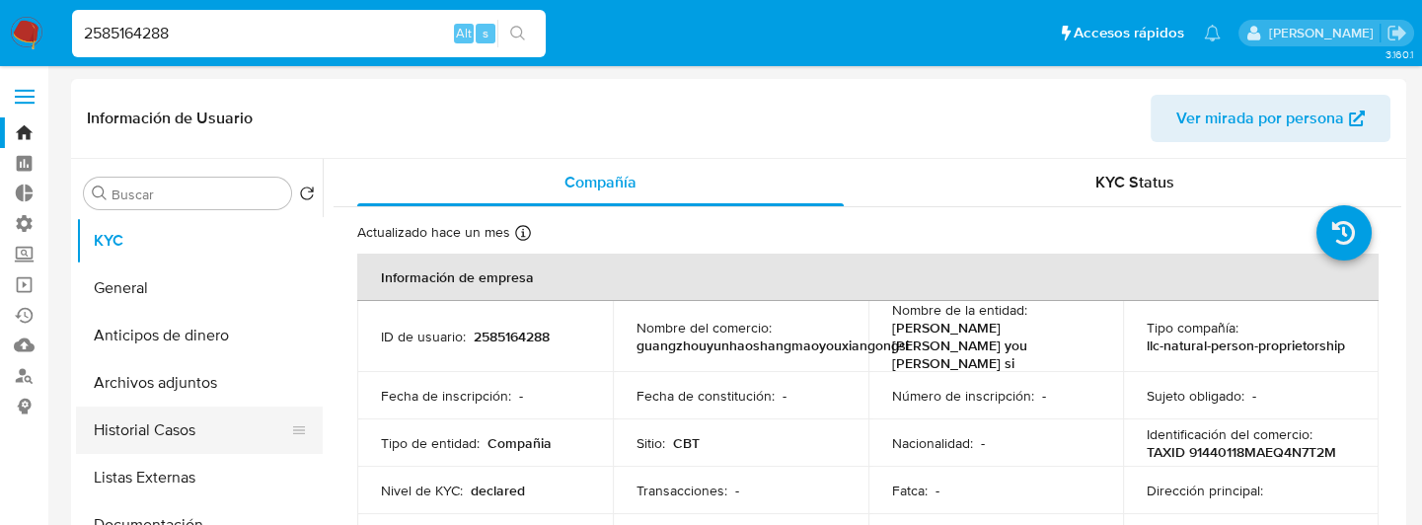
click at [230, 439] on button "Historial Casos" at bounding box center [191, 429] width 231 height 47
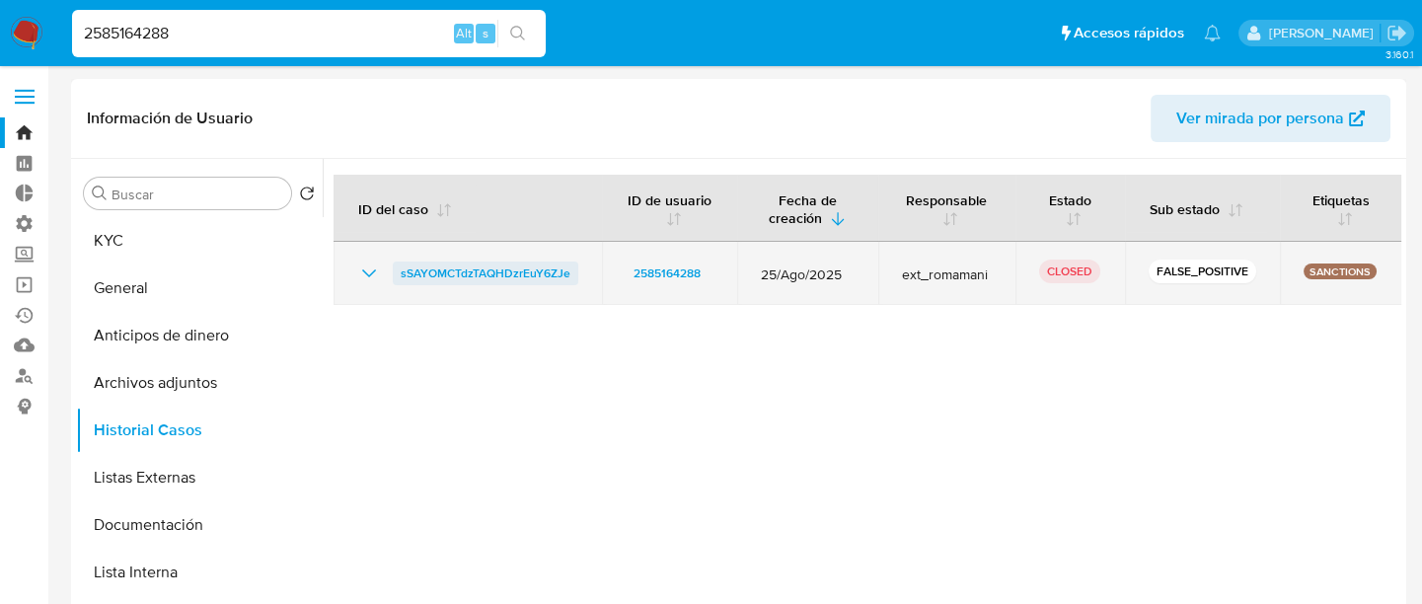
click at [406, 271] on span "sSAYOMCTdzTAQHDzrEuY6ZJe" at bounding box center [486, 273] width 170 height 24
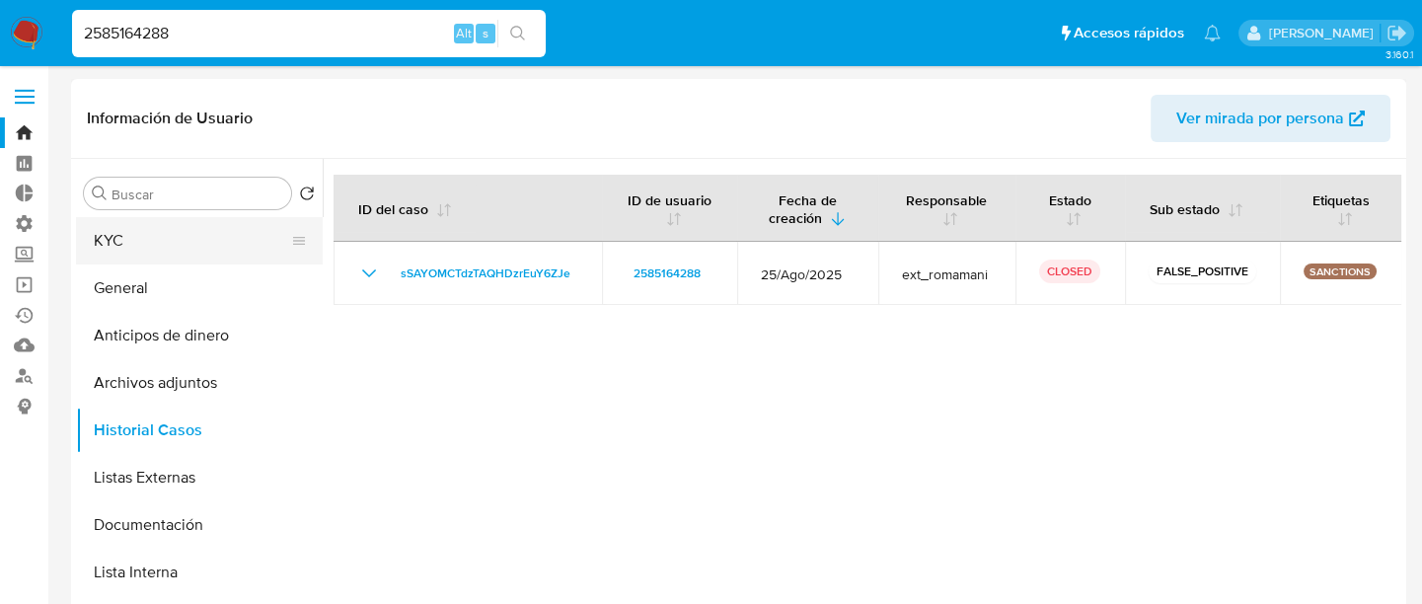
click at [221, 235] on button "KYC" at bounding box center [191, 240] width 231 height 47
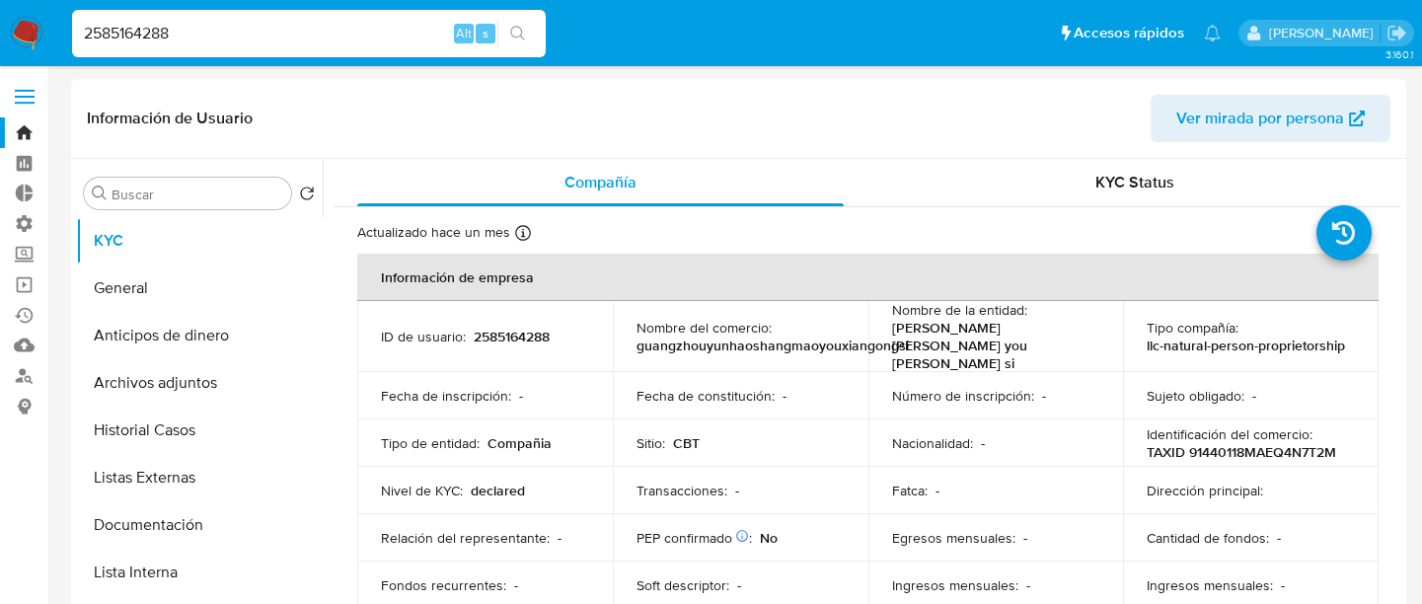
click at [476, 328] on p "2585164288" at bounding box center [512, 337] width 76 height 18
copy p "2585164288"
click at [205, 524] on button "Lista Interna" at bounding box center [191, 572] width 231 height 47
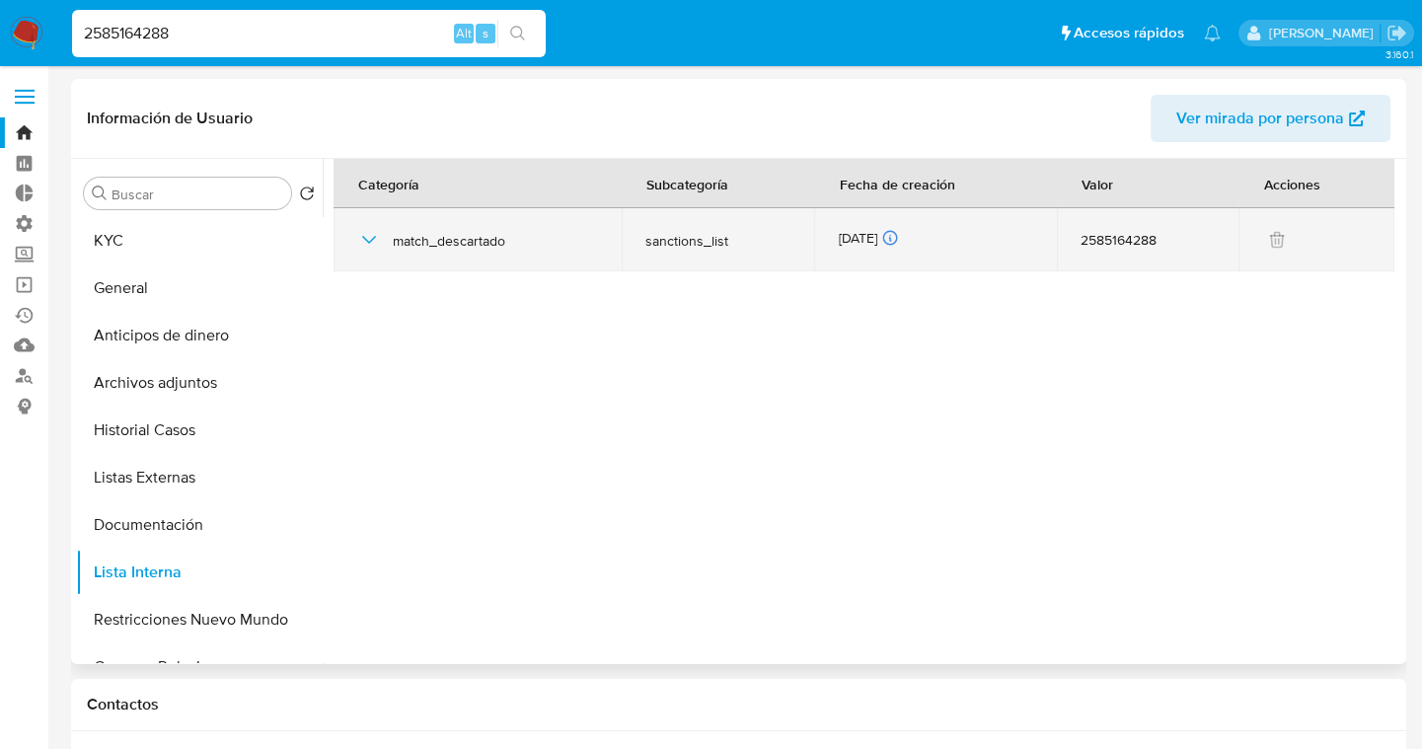
click at [365, 243] on icon "button" at bounding box center [369, 240] width 24 height 24
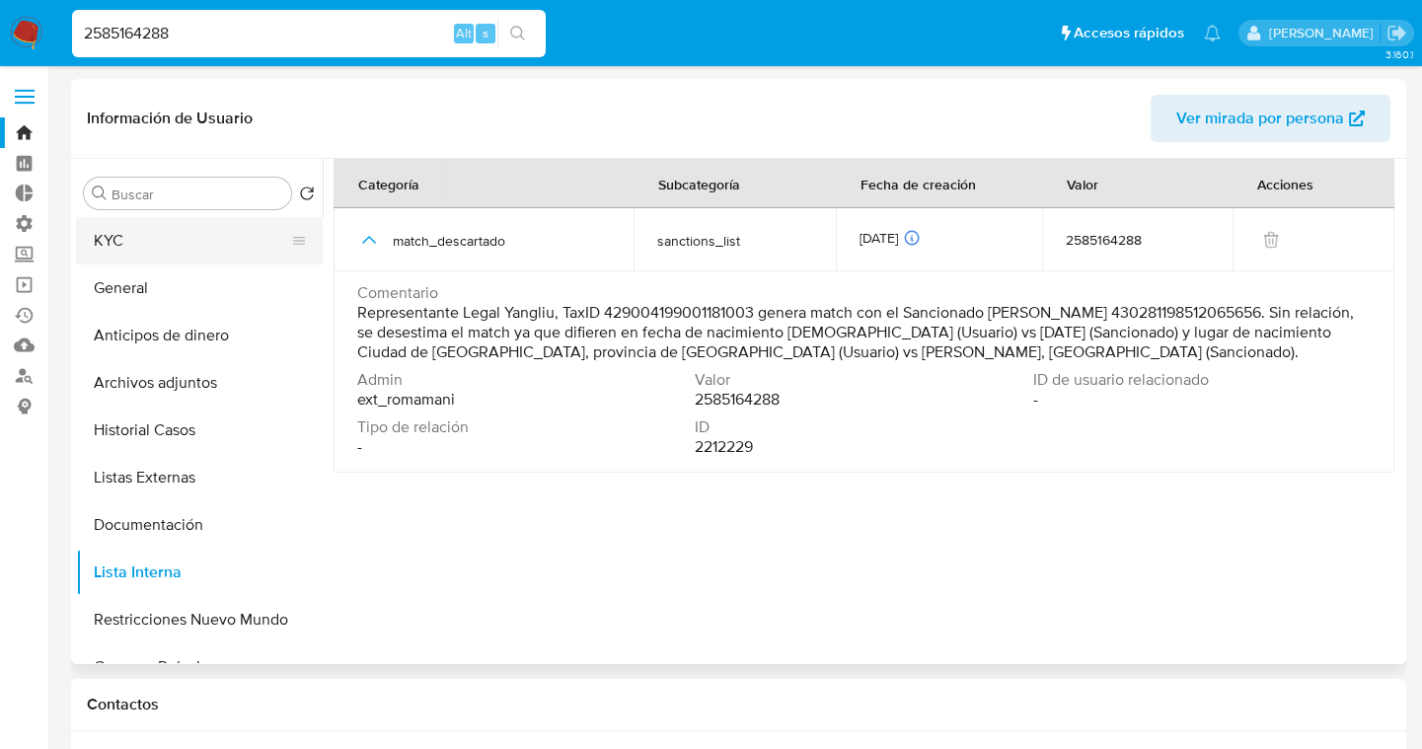
click at [213, 237] on button "KYC" at bounding box center [191, 240] width 231 height 47
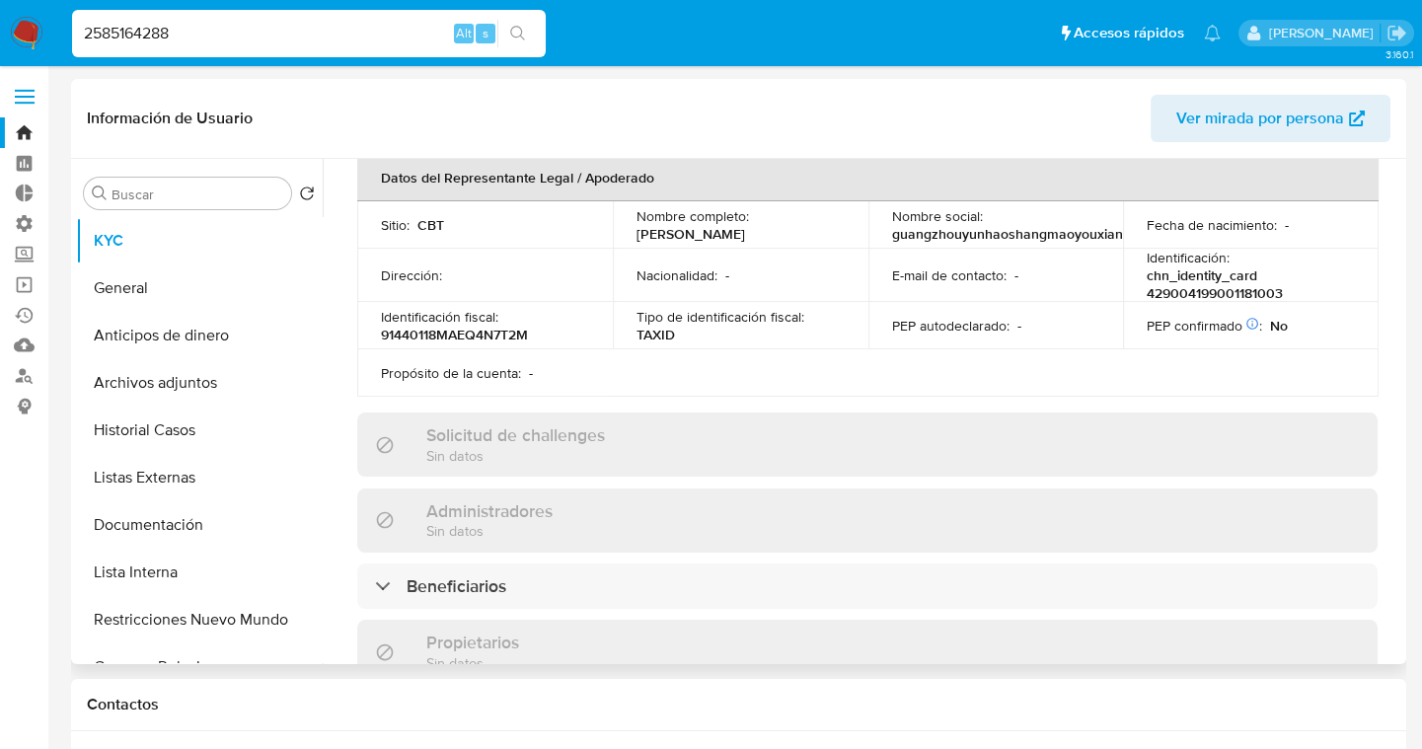
scroll to position [556, 0]
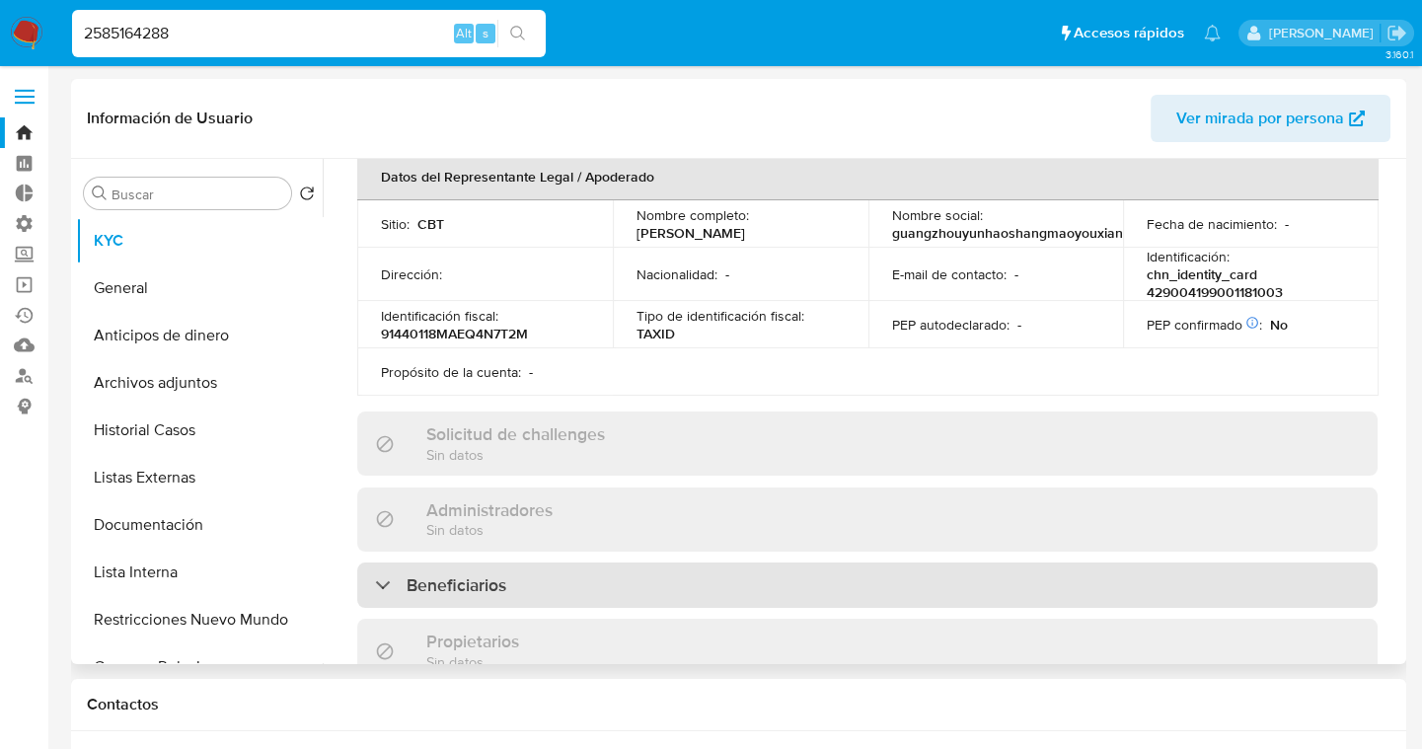
click at [880, 524] on div "Beneficiarios" at bounding box center [867, 584] width 1020 height 45
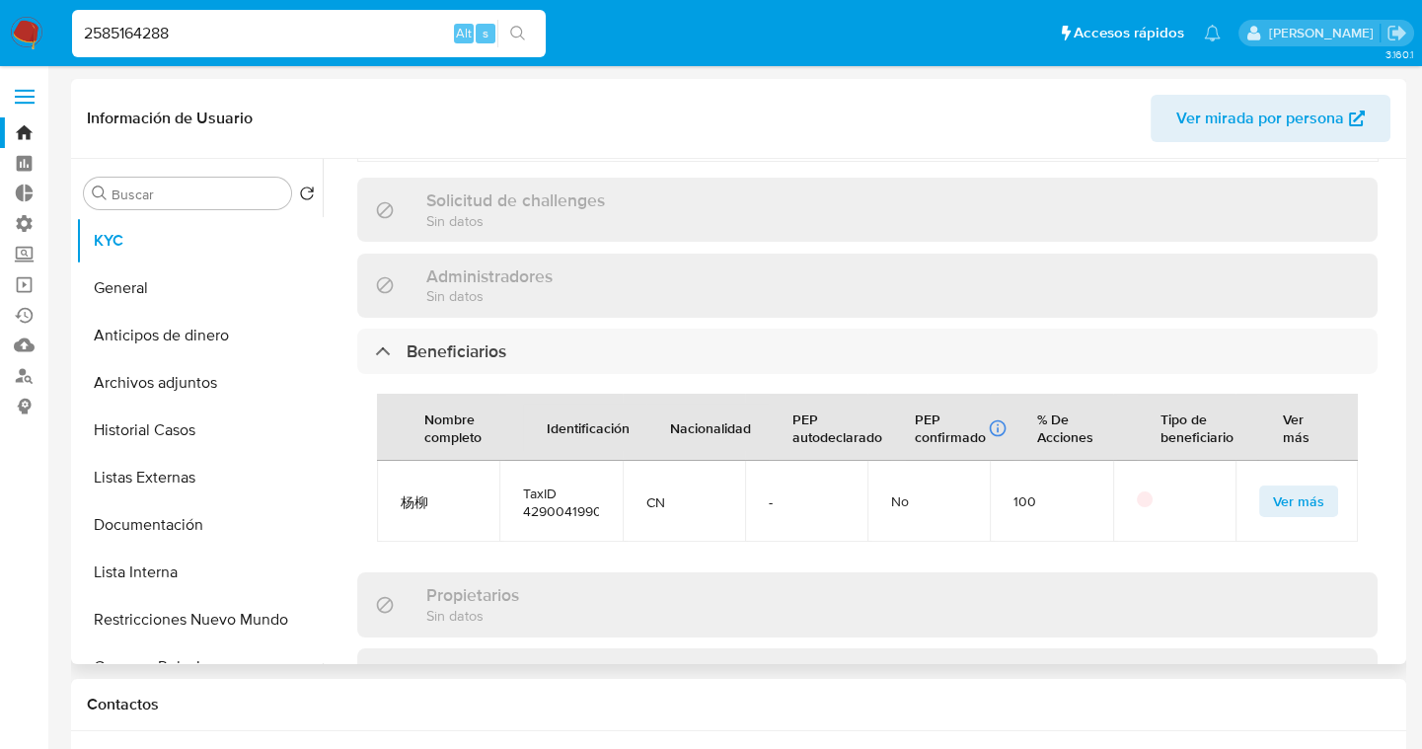
scroll to position [797, 0]
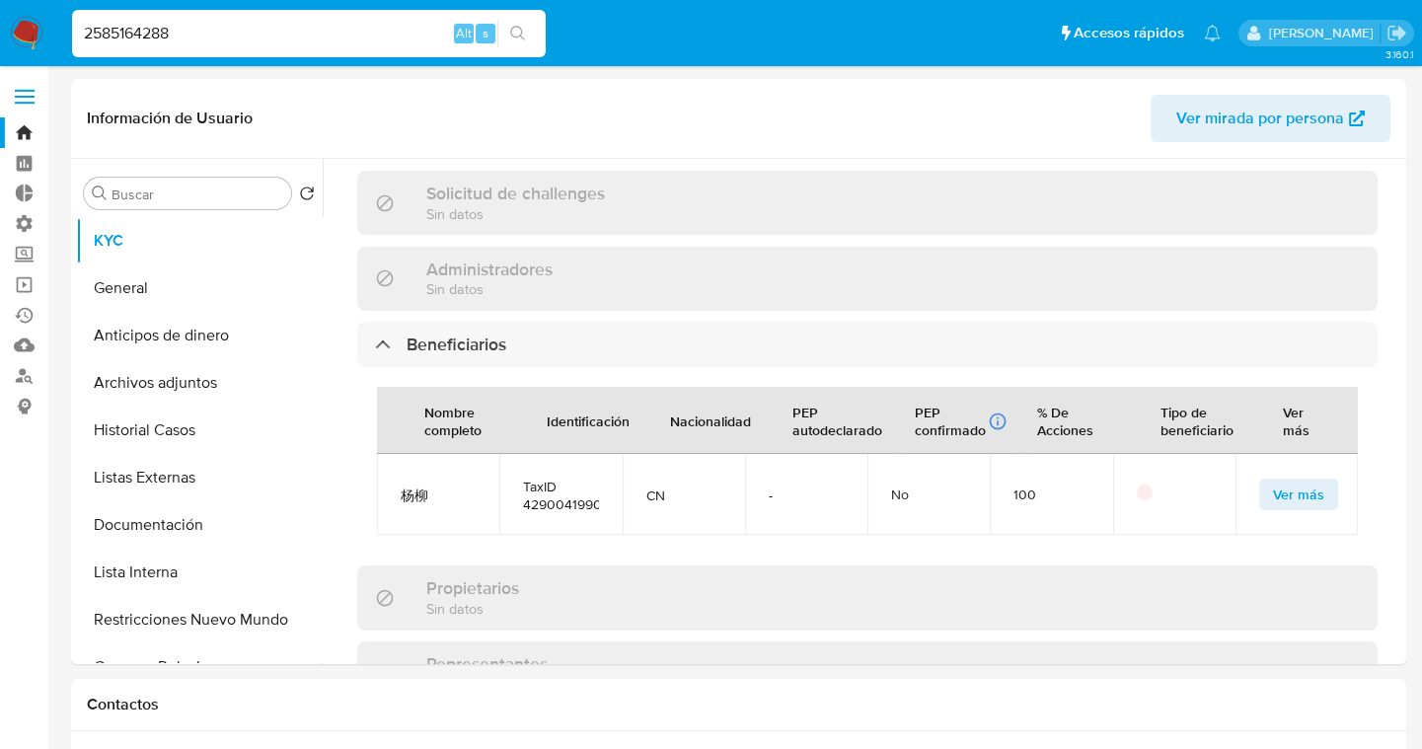
click at [605, 32] on ul "Pausado Ver notificaciones 2585164288 Alt s Accesos rápidos Presiona las siguie…" at bounding box center [646, 32] width 1168 height 49
click at [1387, 211] on div "Actualizado [DATE] Creado: [DATE] 00:54:16 Actualizado: [DATE] 00:49:41 Informa…" at bounding box center [866, 246] width 1067 height 1672
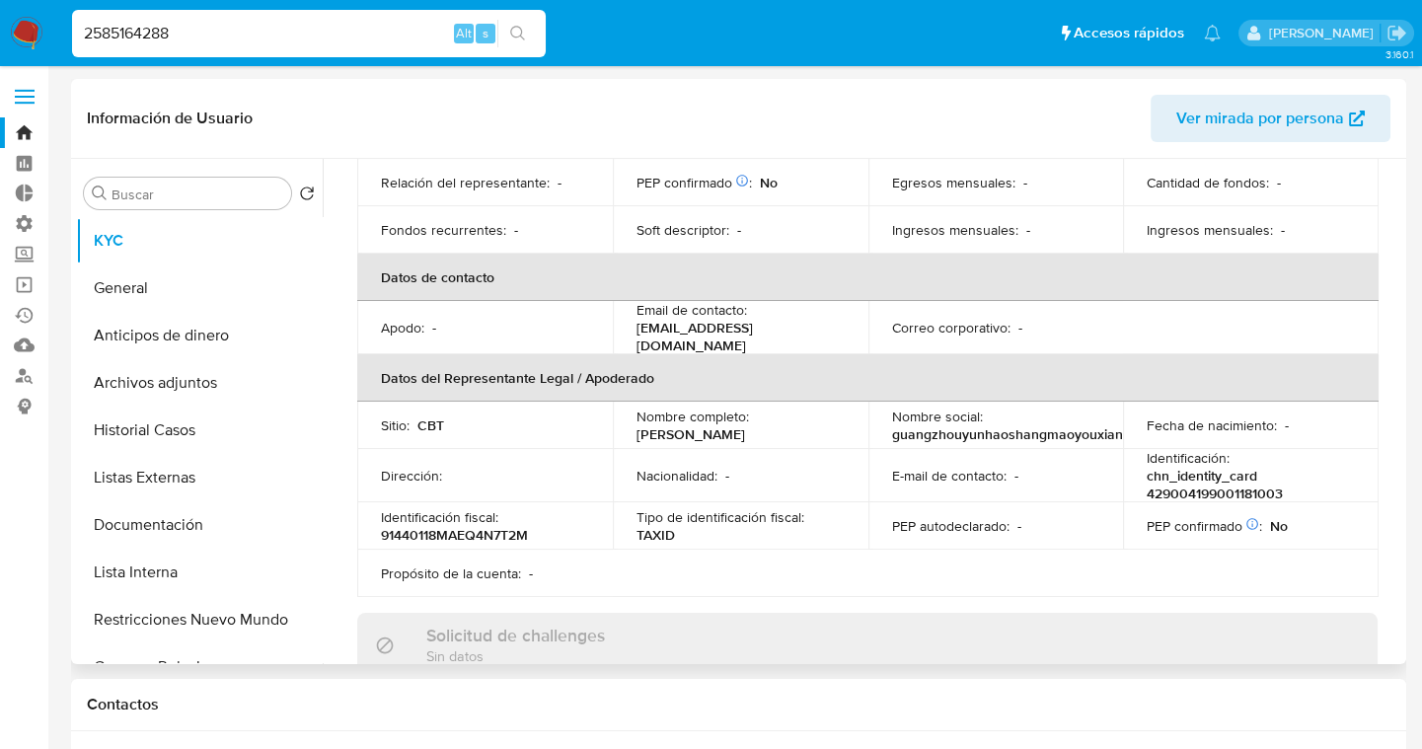
scroll to position [0, 0]
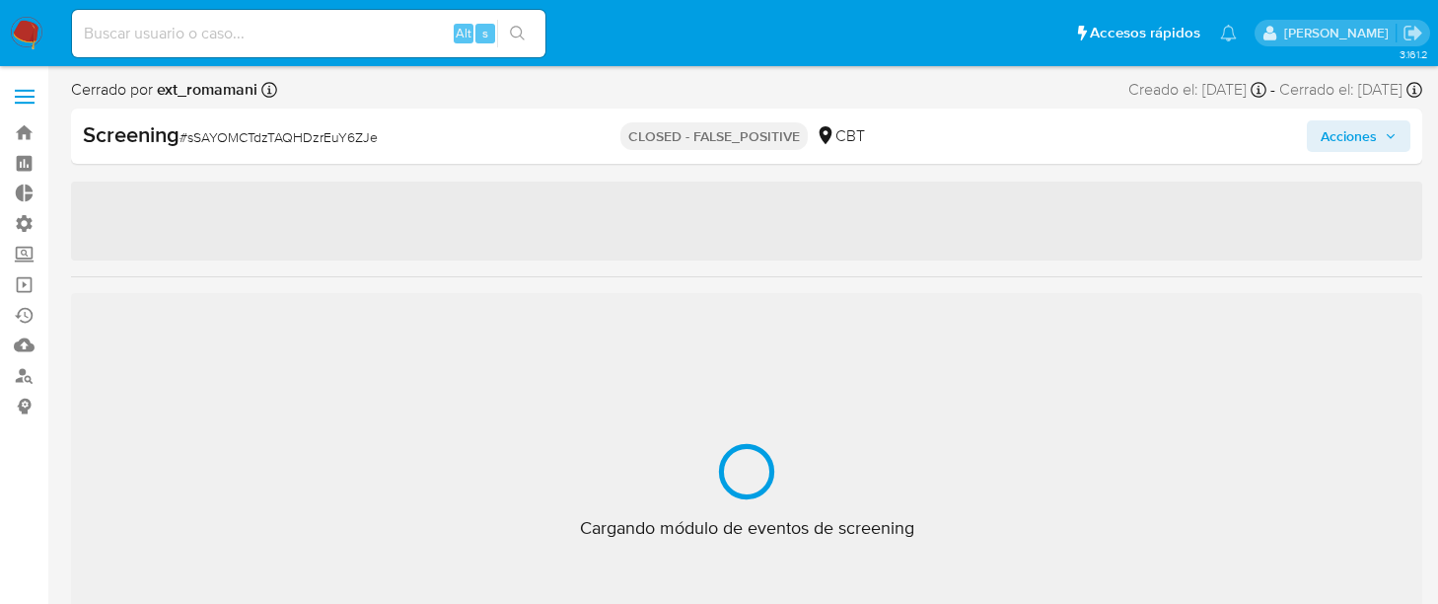
select select "10"
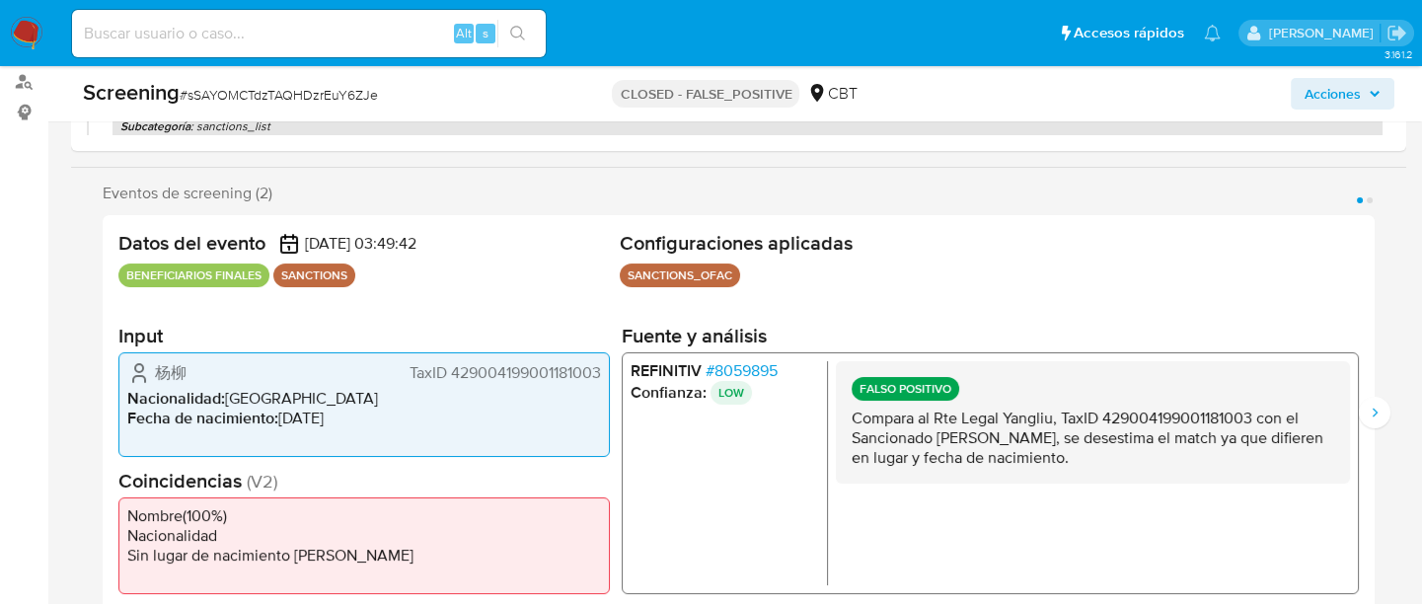
scroll to position [300, 0]
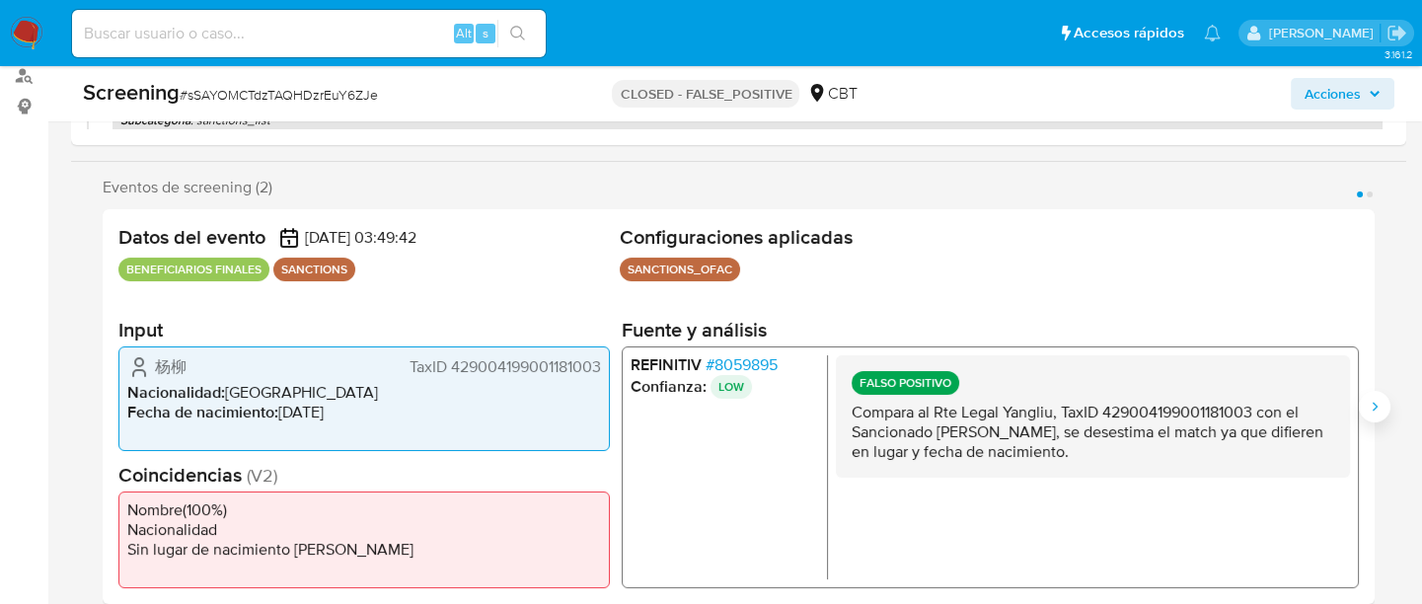
click at [1365, 397] on button "Siguiente" at bounding box center [1374, 407] width 32 height 32
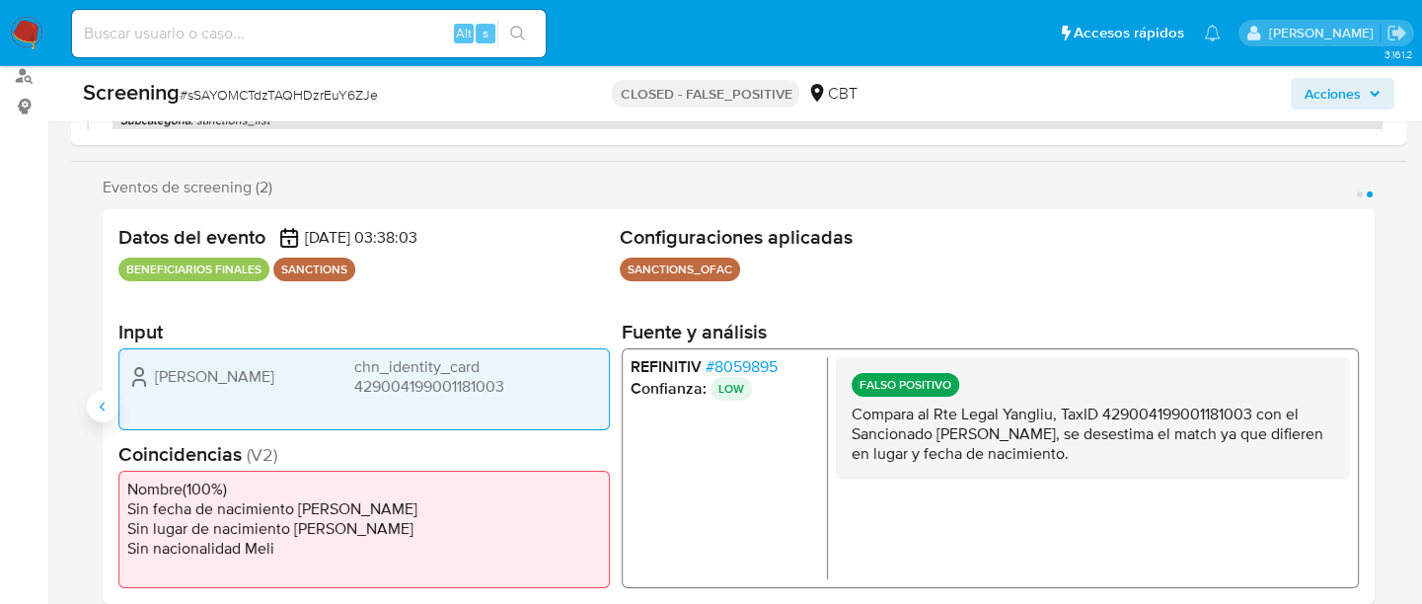
click at [102, 418] on button "Anterior" at bounding box center [103, 407] width 32 height 32
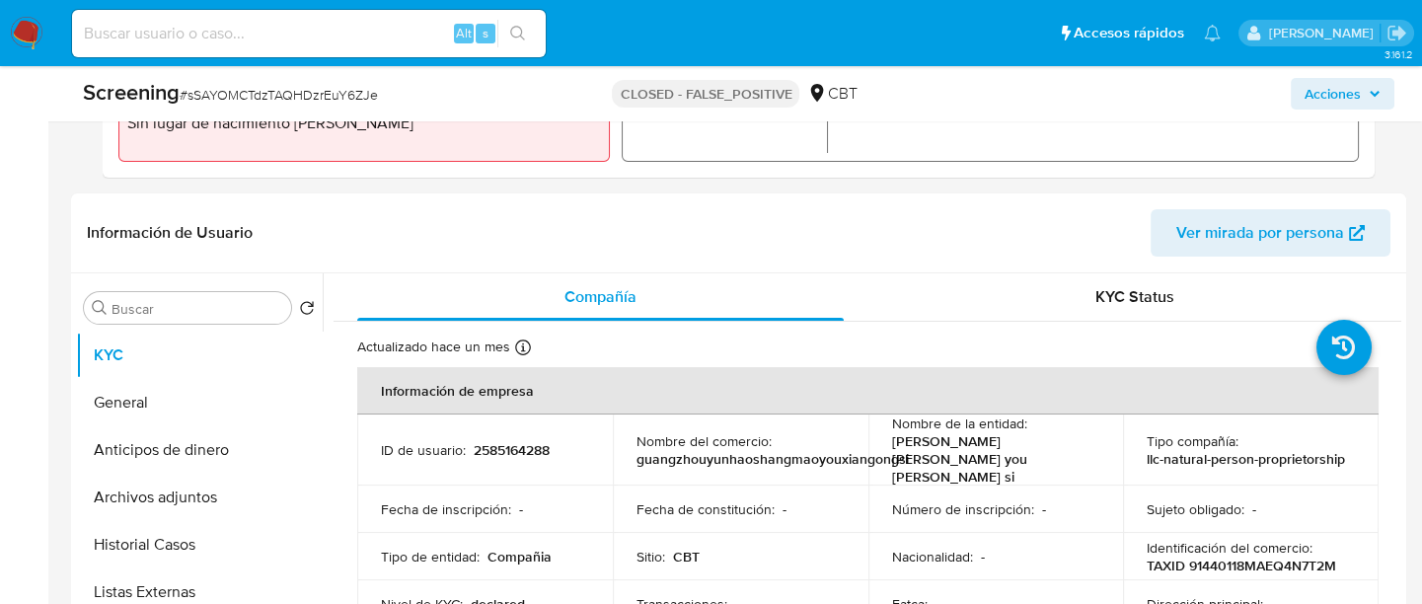
scroll to position [717, 0]
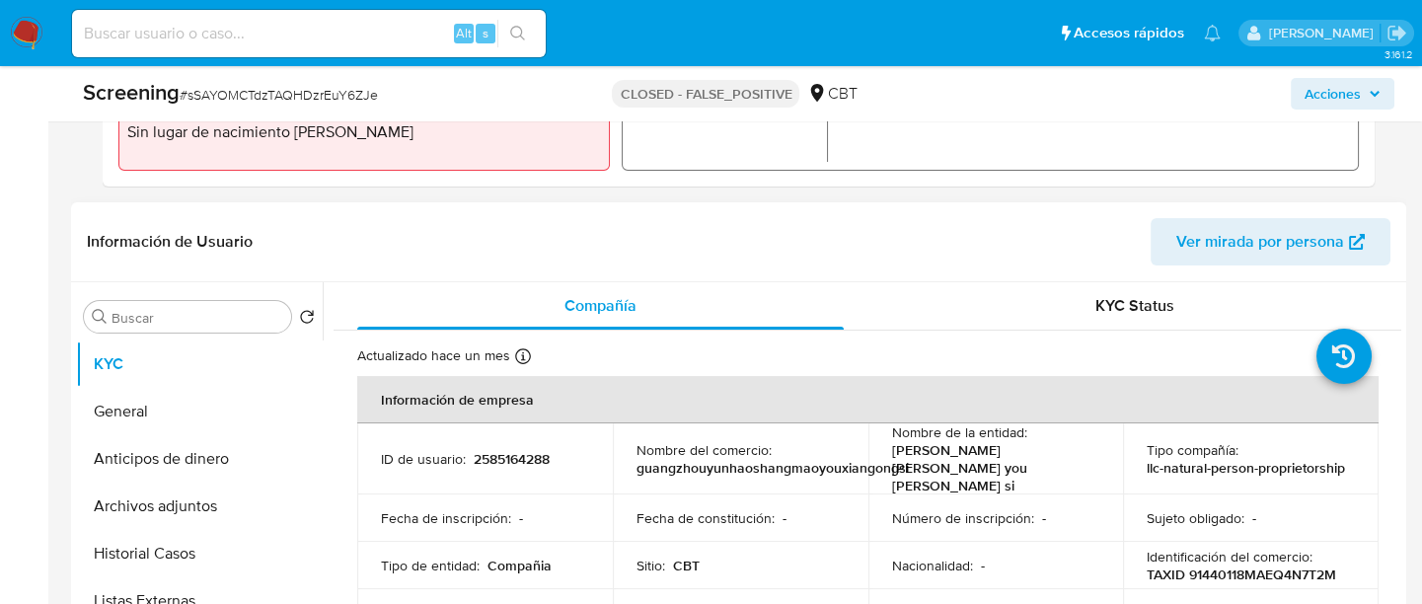
click at [476, 456] on p "2585164288" at bounding box center [512, 459] width 76 height 18
copy p "2585164288"
